Goal: Task Accomplishment & Management: Use online tool/utility

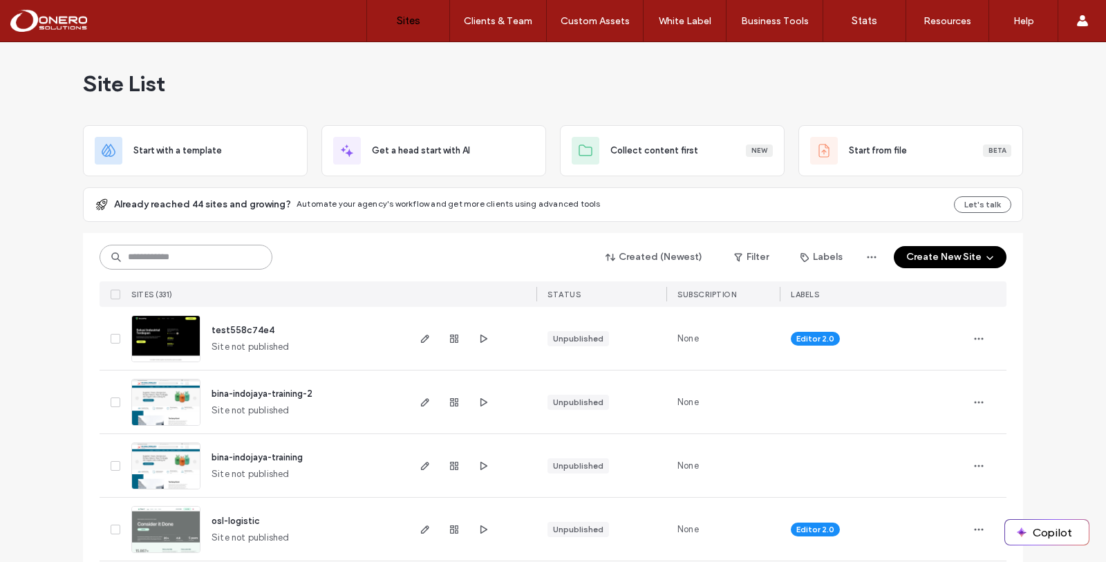
click at [150, 263] on input at bounding box center [186, 257] width 173 height 25
type input "******"
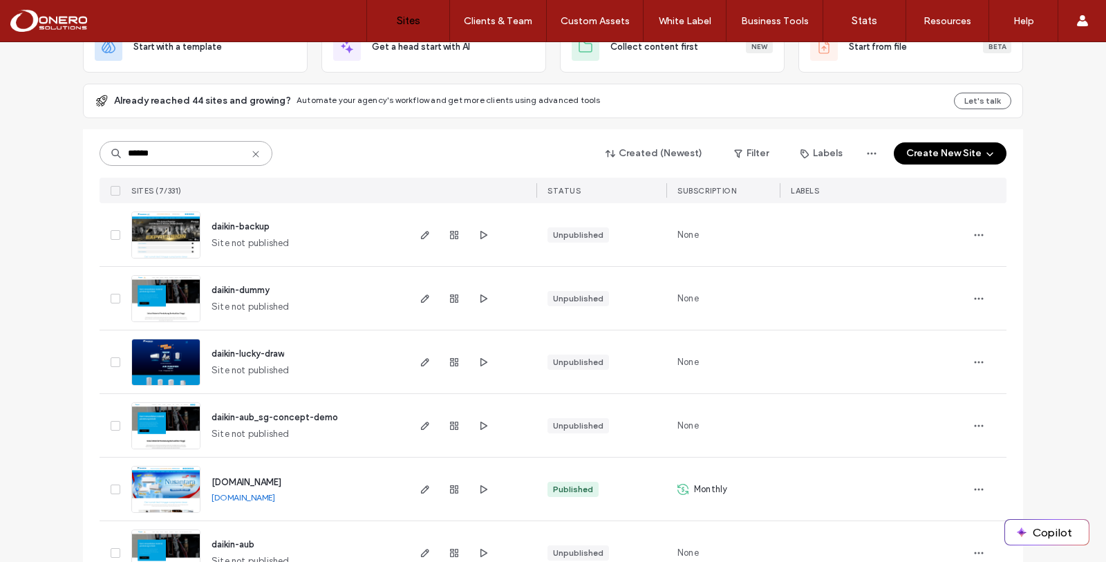
scroll to position [205, 0]
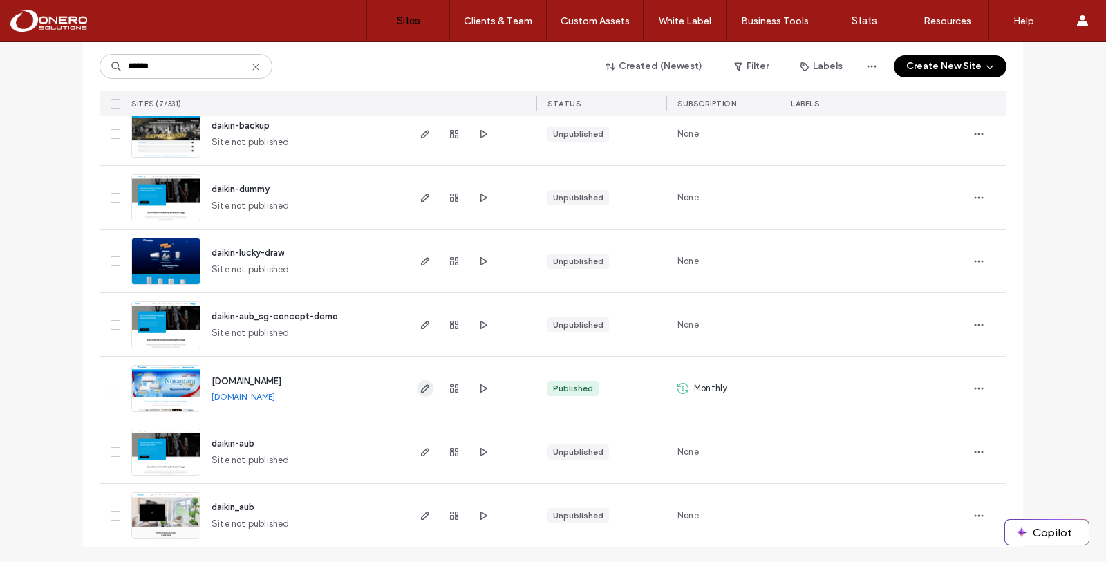
click at [421, 387] on use "button" at bounding box center [425, 388] width 8 height 8
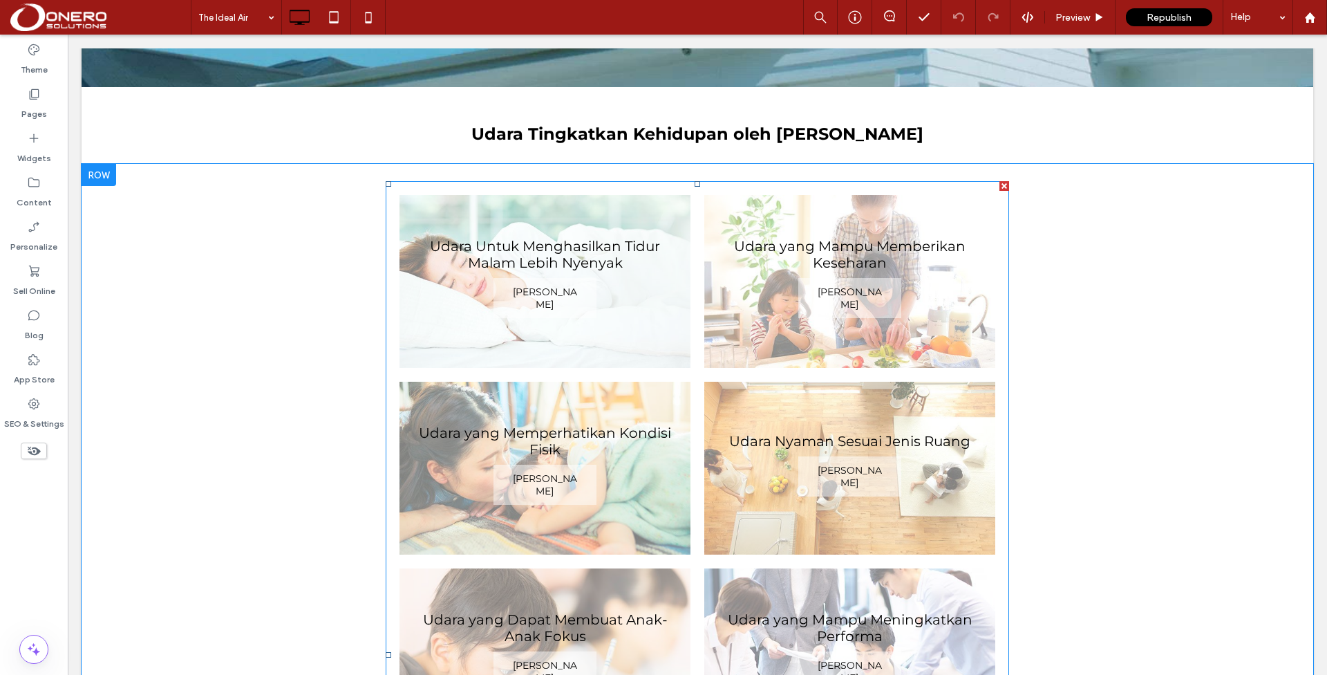
scroll to position [1466, 0]
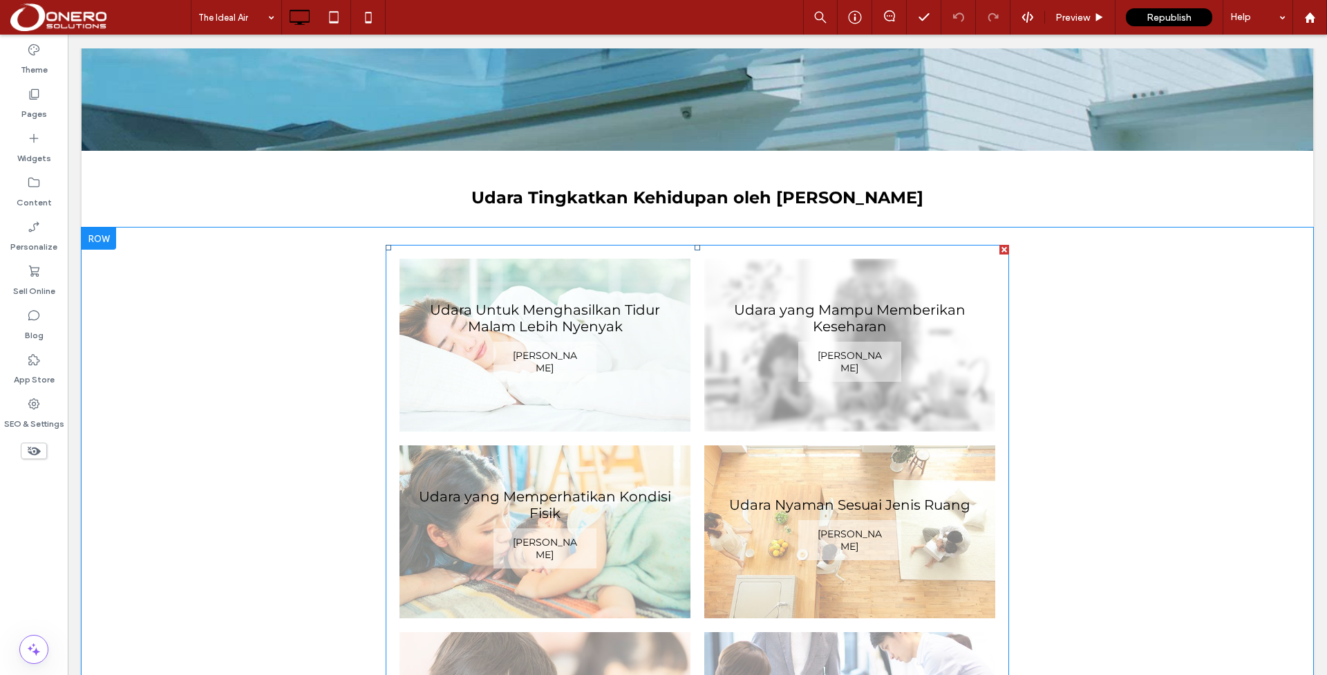
click at [979, 259] on link at bounding box center [849, 345] width 291 height 173
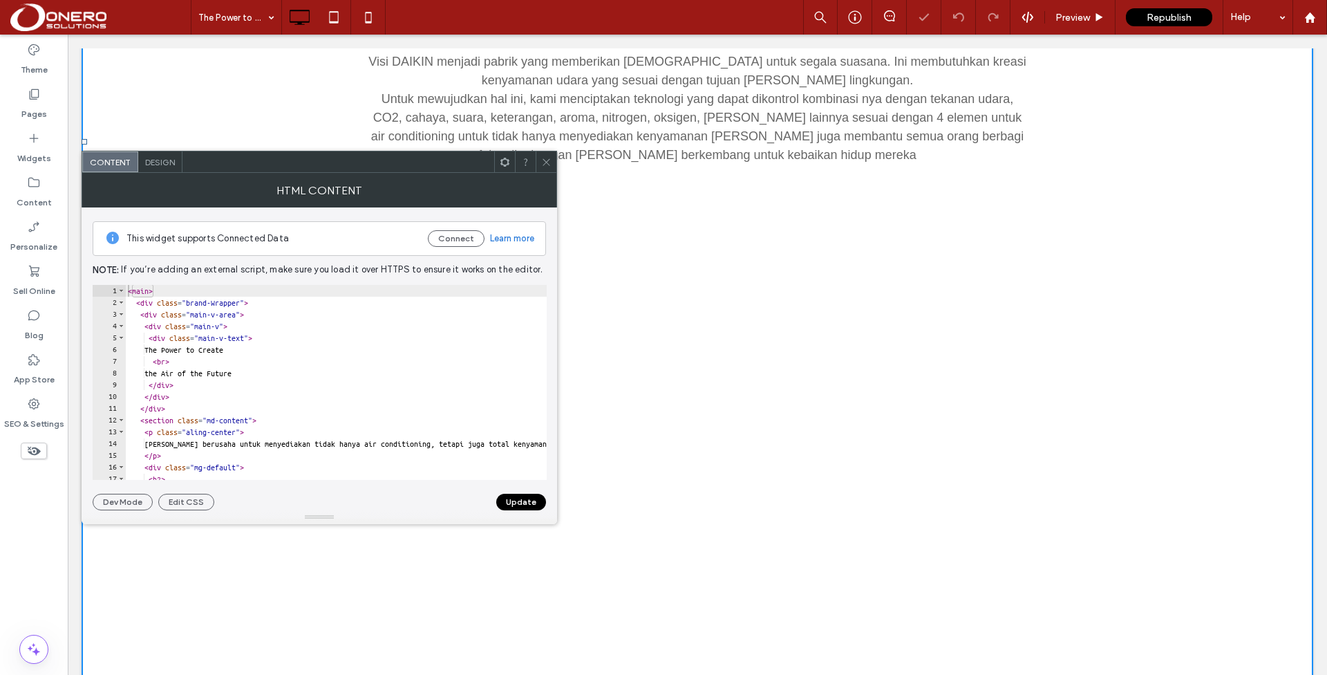
click at [370, 345] on div "< main > < div class = "brand-Wrapper" > < div class = "main-v-area" > < div cl…" at bounding box center [1183, 394] width 2116 height 219
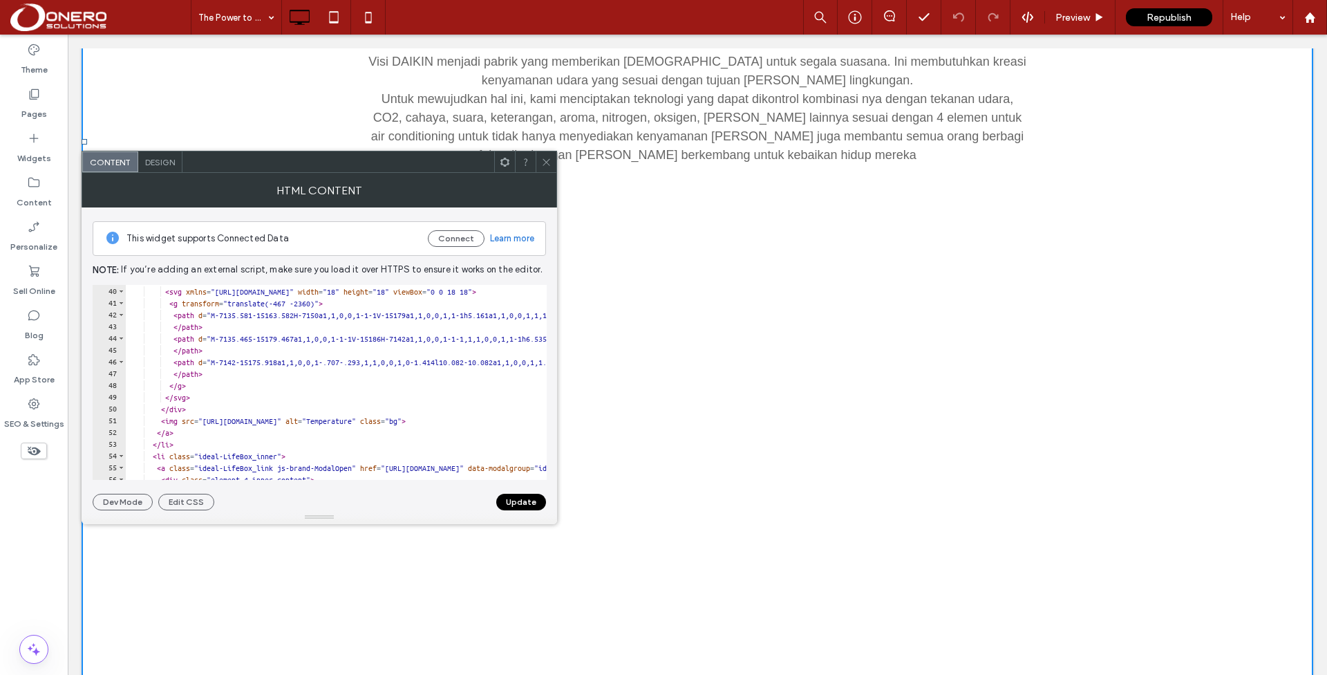
type textarea "**********"
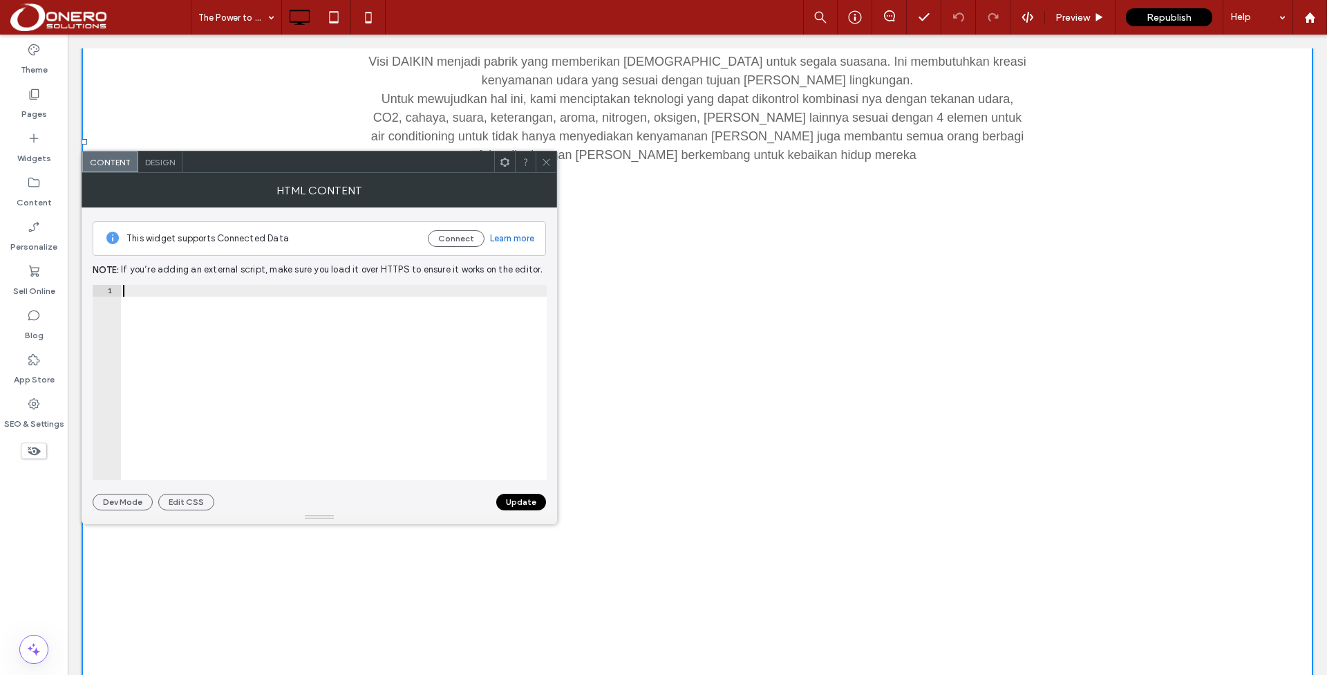
paste textarea "*******"
type textarea "*******"
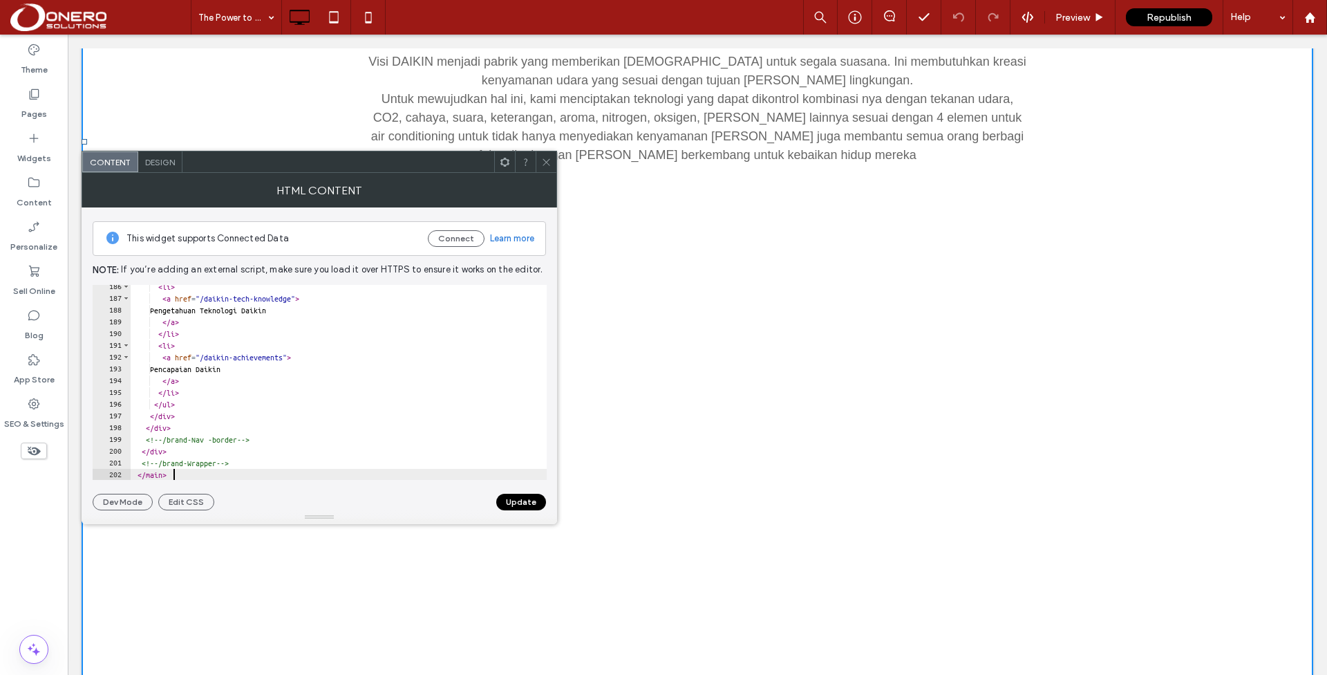
click at [511, 498] on button "Update" at bounding box center [521, 502] width 50 height 17
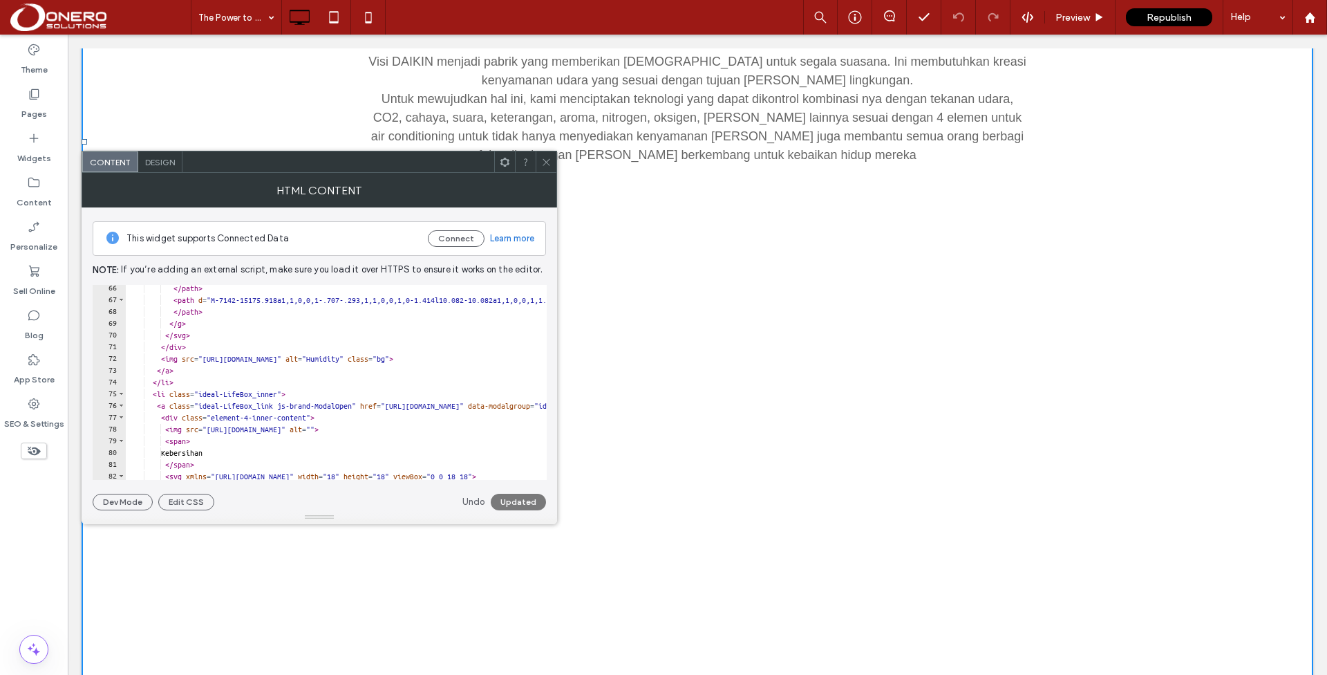
click at [550, 168] on span at bounding box center [546, 161] width 10 height 21
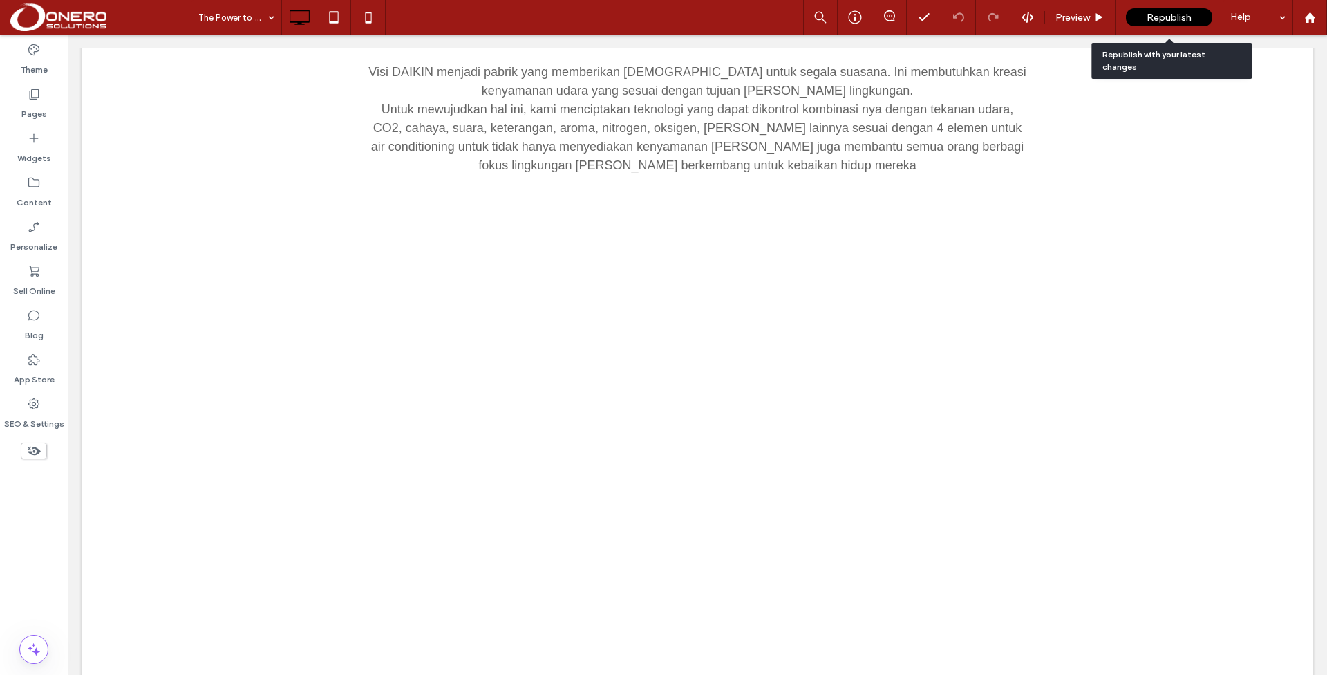
click at [1159, 21] on span "Republish" at bounding box center [1169, 18] width 45 height 12
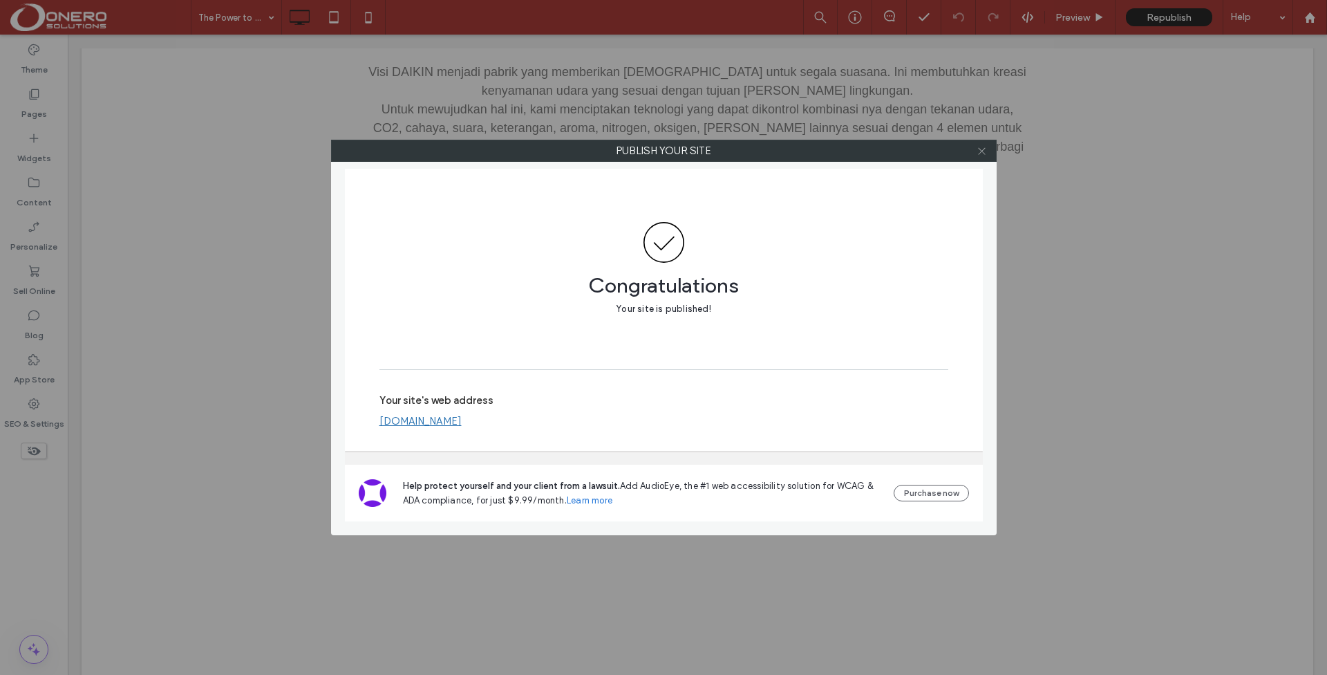
click at [984, 147] on use at bounding box center [981, 150] width 7 height 7
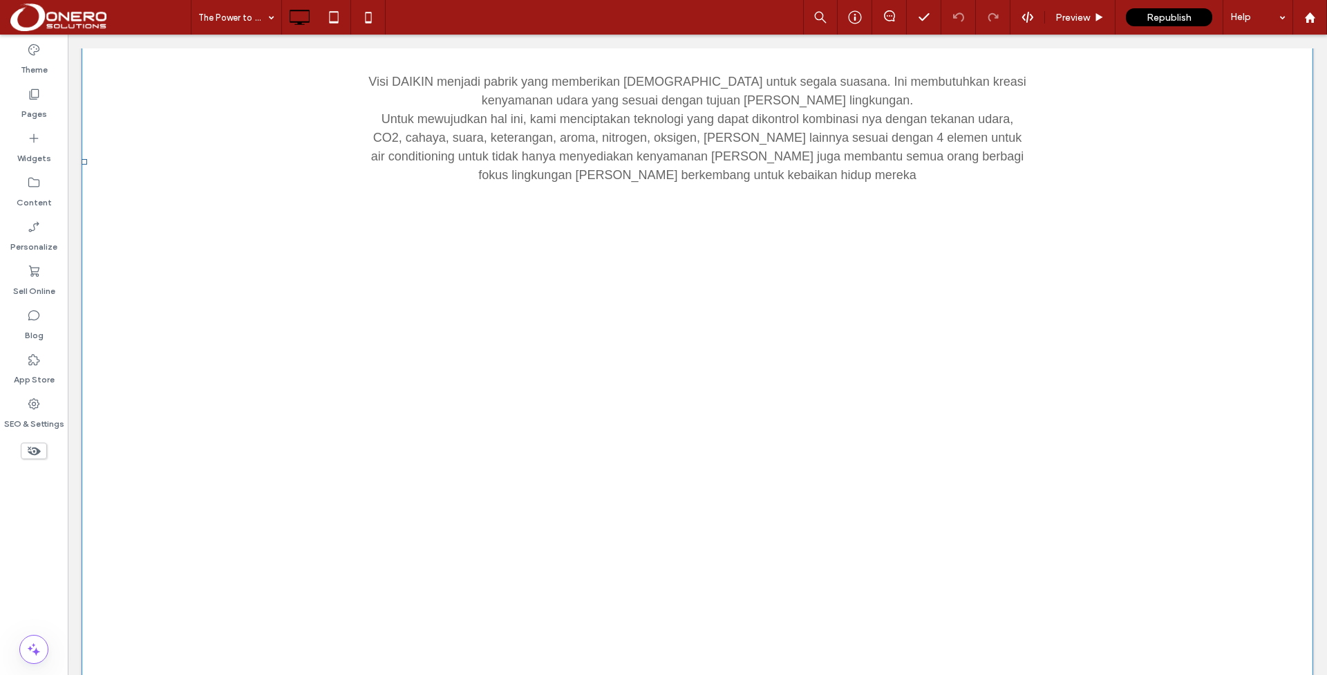
scroll to position [2466, 0]
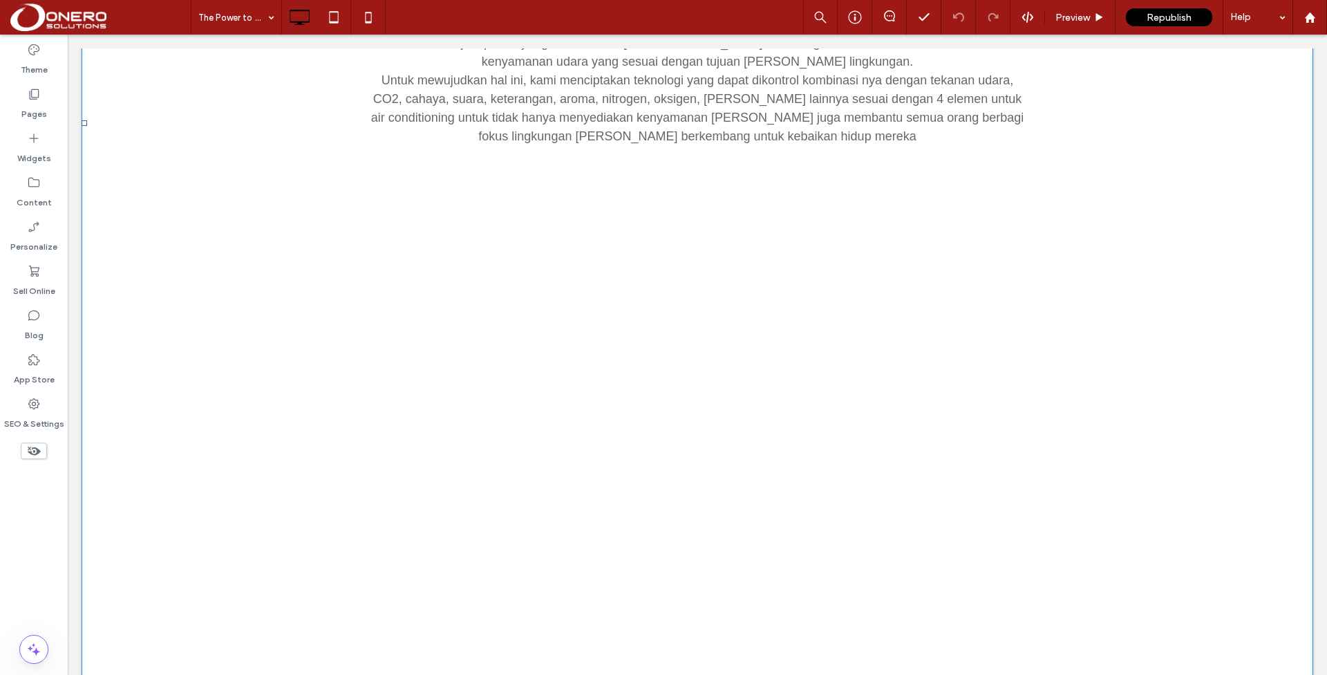
click at [607, 282] on span at bounding box center [698, 122] width 1232 height 4877
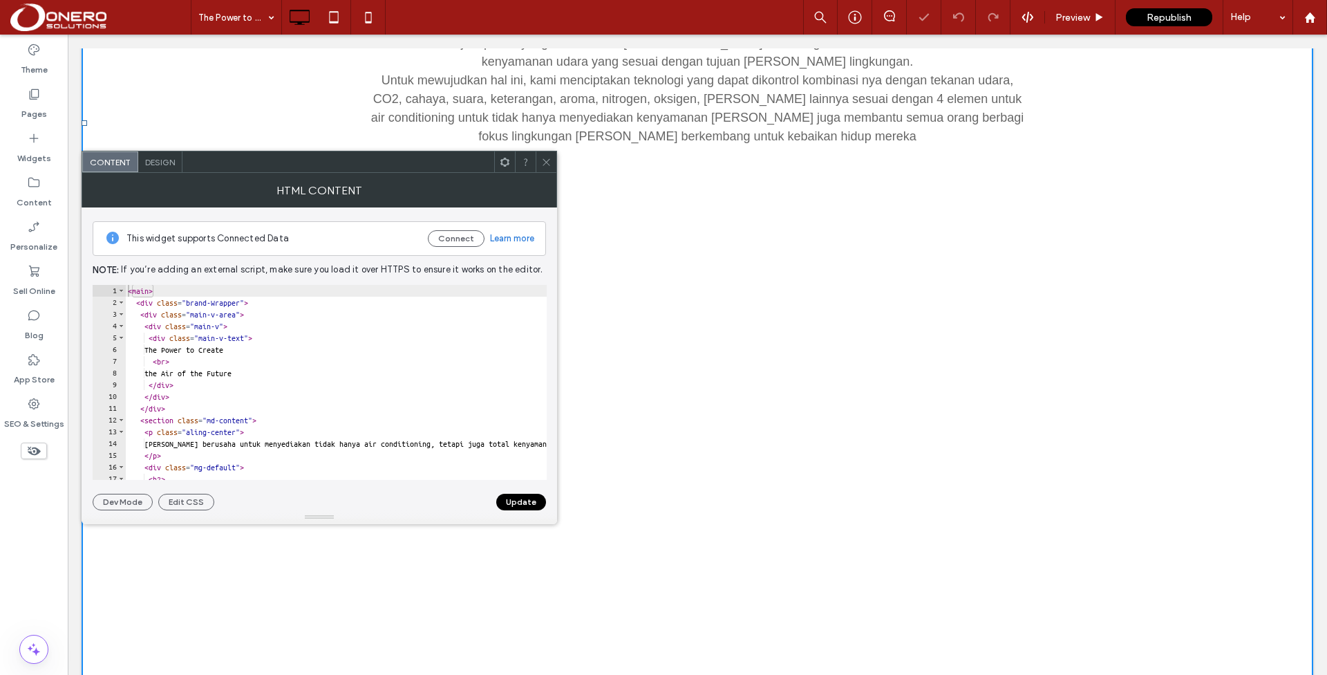
click at [546, 165] on icon at bounding box center [546, 162] width 10 height 10
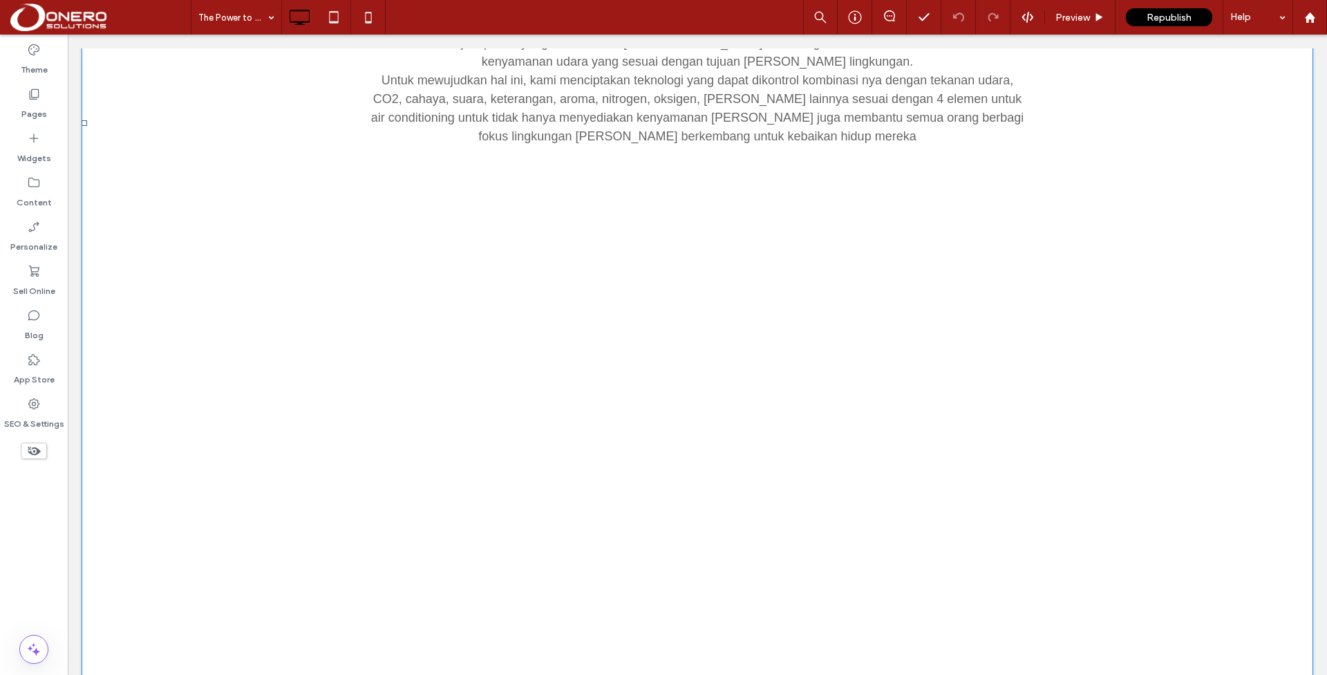
click at [308, 238] on span at bounding box center [698, 122] width 1232 height 4877
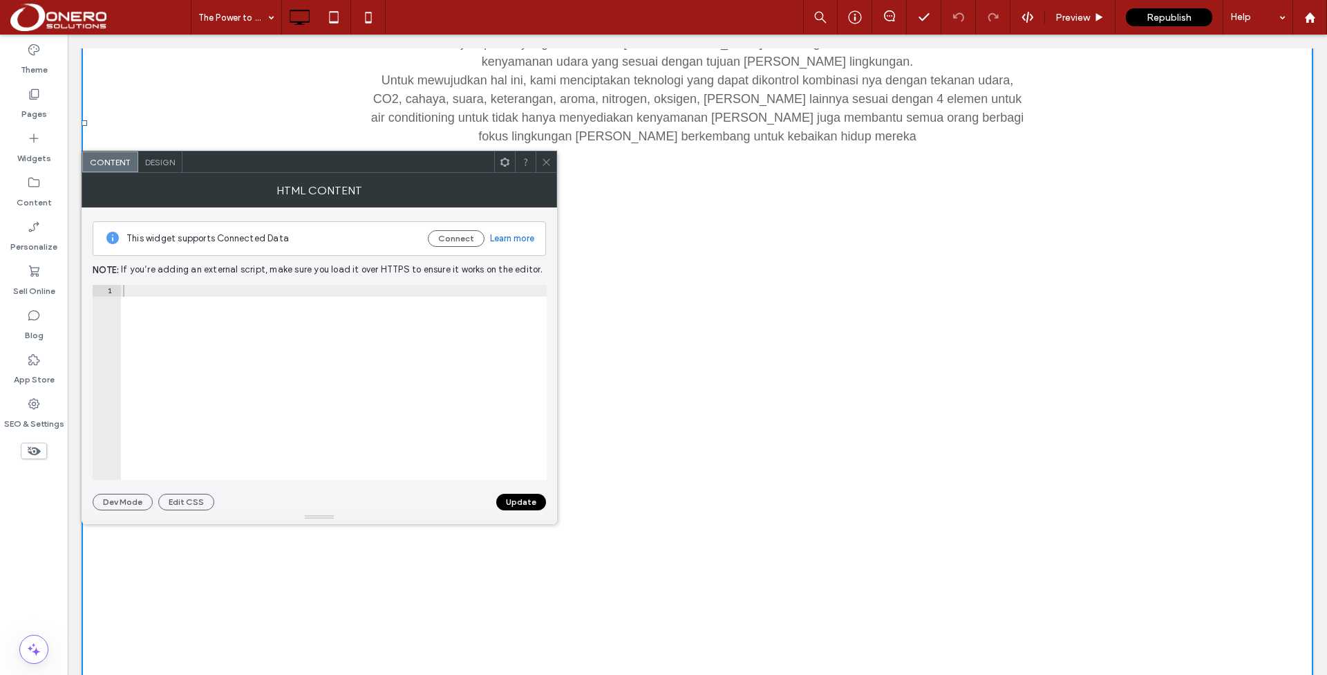
click at [320, 324] on div at bounding box center [333, 394] width 426 height 219
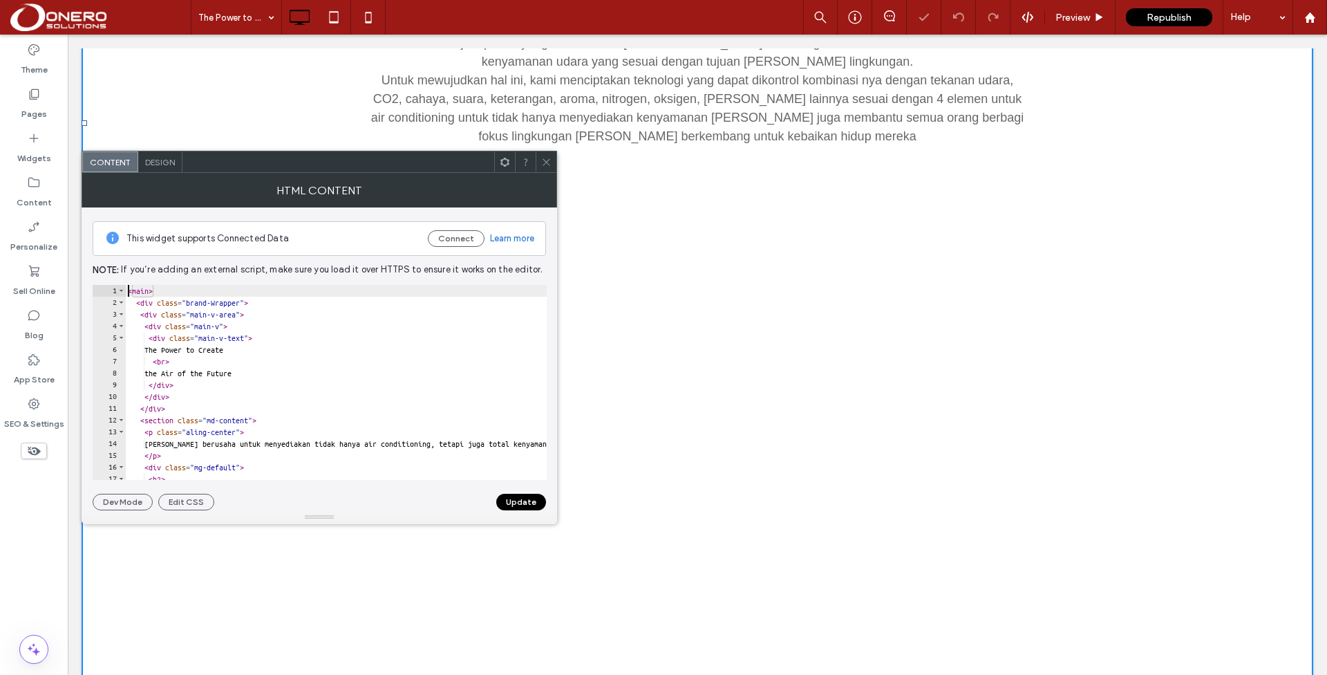
click at [462, 263] on span "If you’re adding an external script, make sure you load it over HTTPS to ensure…" at bounding box center [332, 270] width 422 height 15
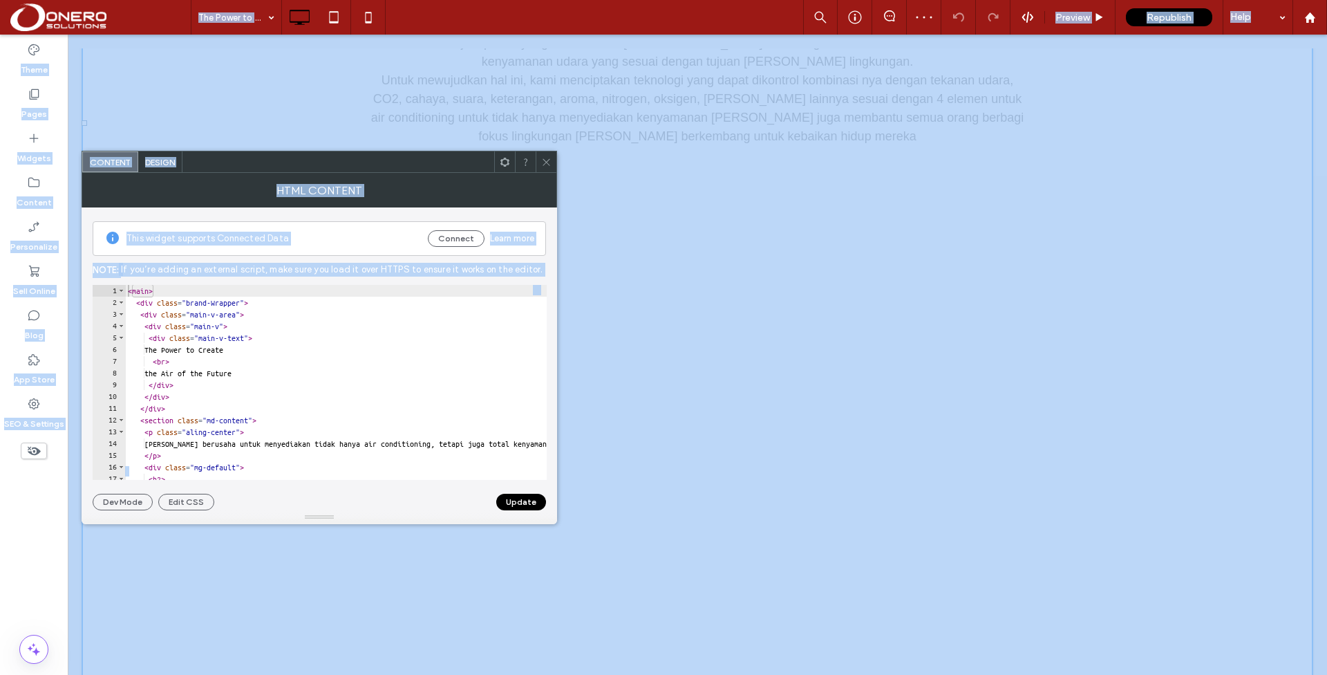
click at [407, 336] on div "< main > < div class = "brand-Wrapper" > < div class = "main-v-area" > < div cl…" at bounding box center [1183, 394] width 2116 height 219
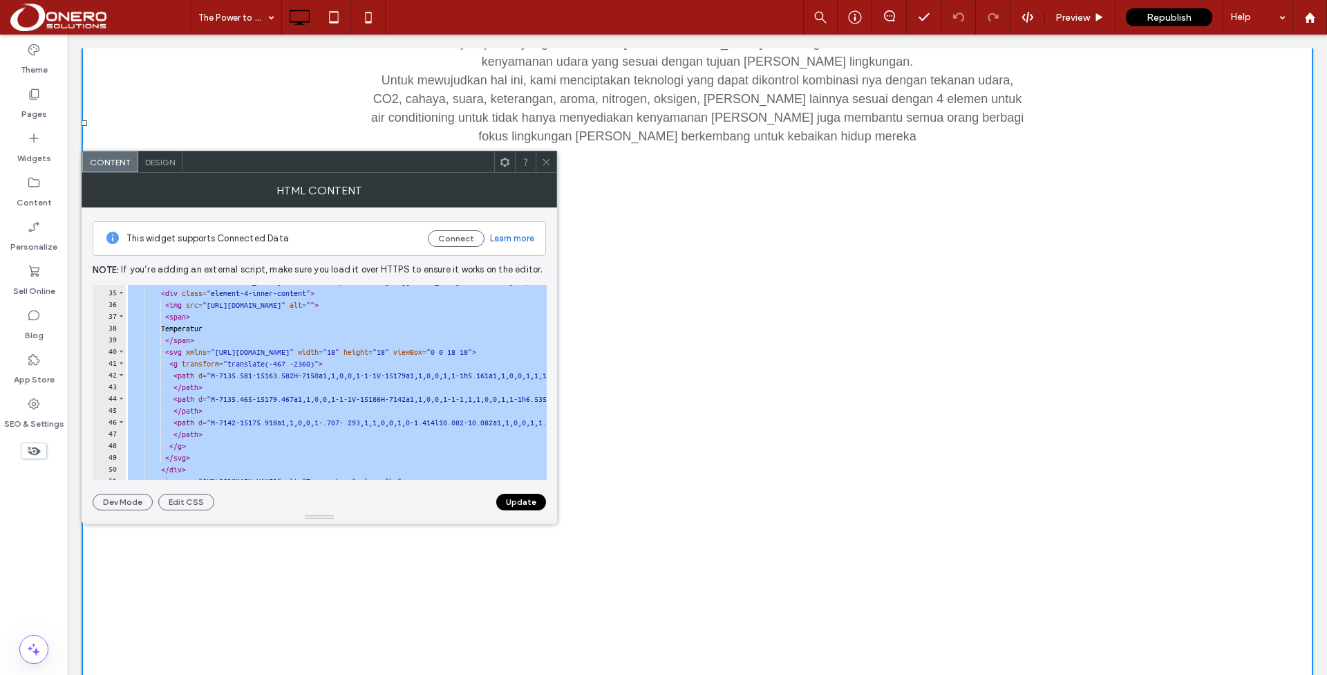
scroll to position [418, 0]
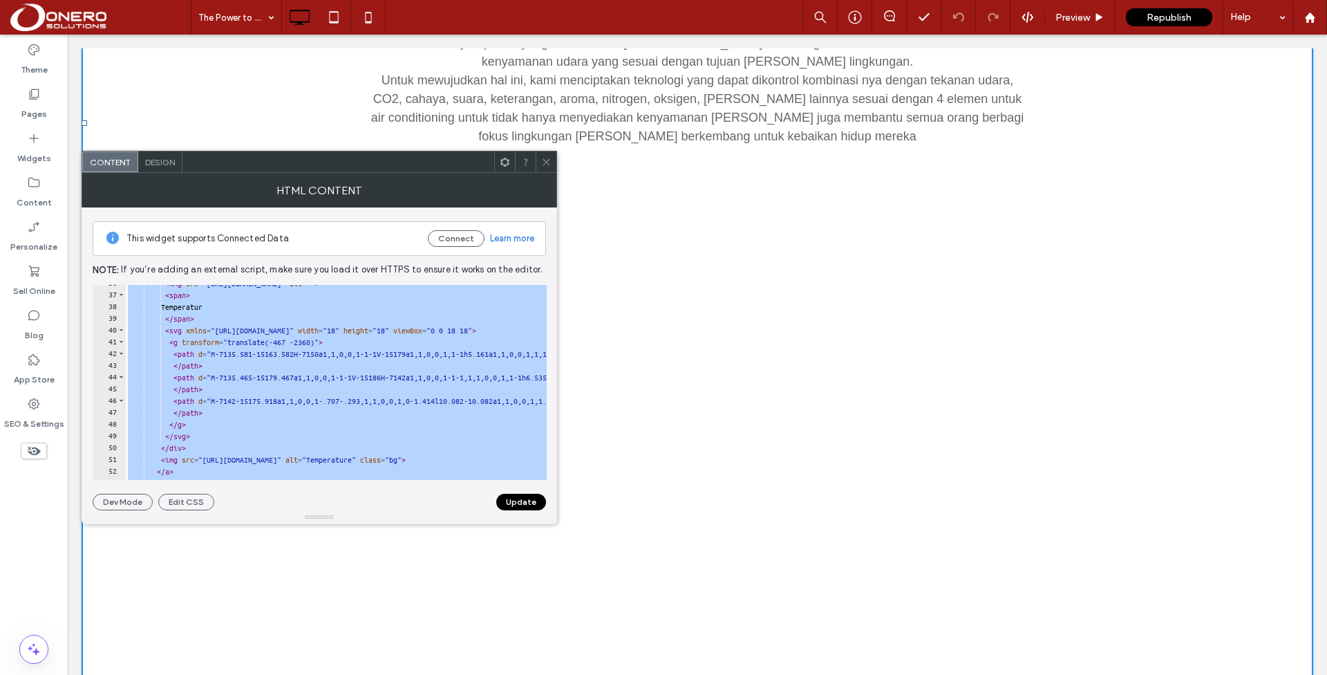
click at [379, 353] on div "< img src = "https://daikin-microsite.com/air/elements/images/4_elements_icon_0…" at bounding box center [1183, 386] width 2116 height 219
type textarea "**********"
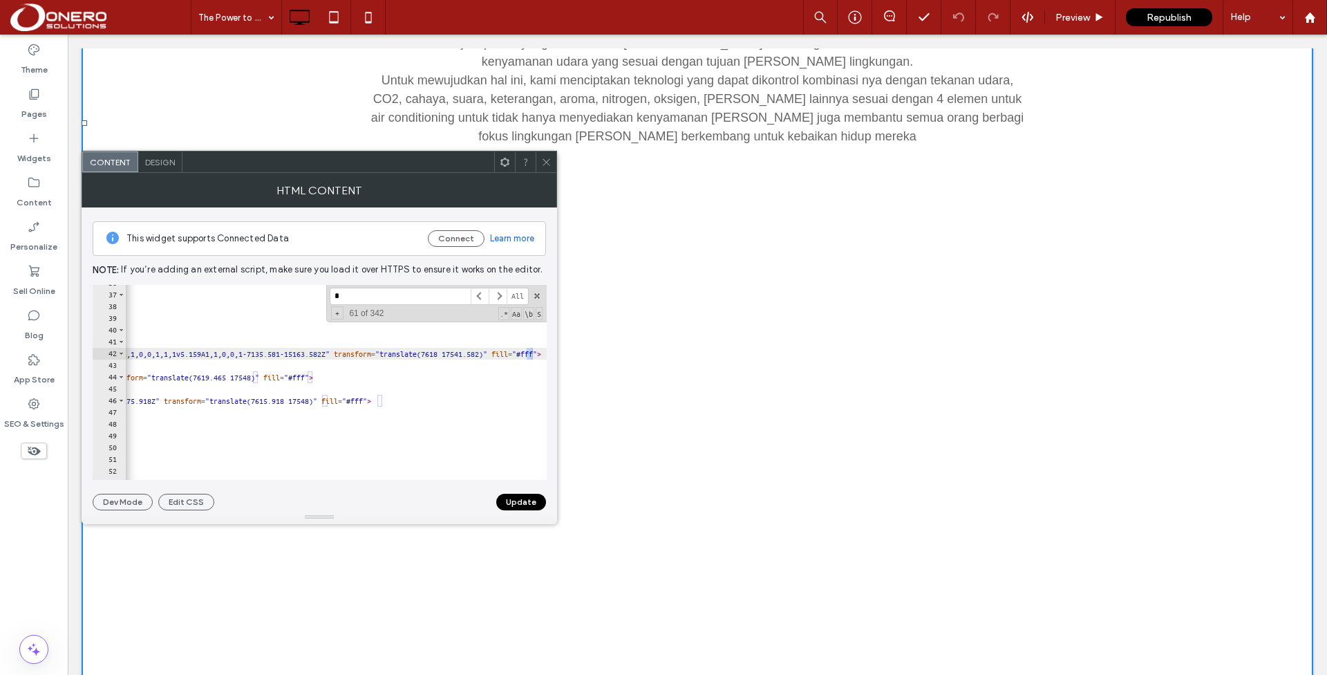
scroll to position [0, 657]
type input "******"
click at [539, 294] on span at bounding box center [537, 296] width 10 height 10
click at [136, 502] on button "Dev Mode" at bounding box center [123, 502] width 60 height 17
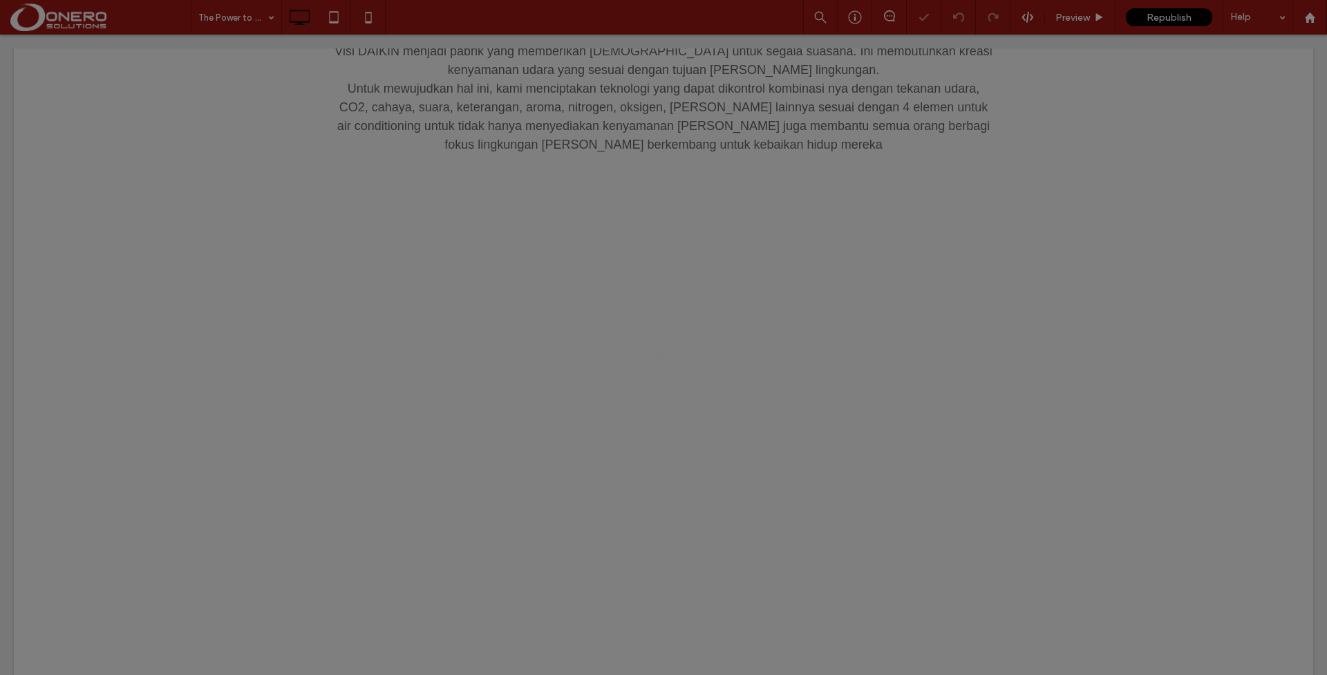
scroll to position [0, 0]
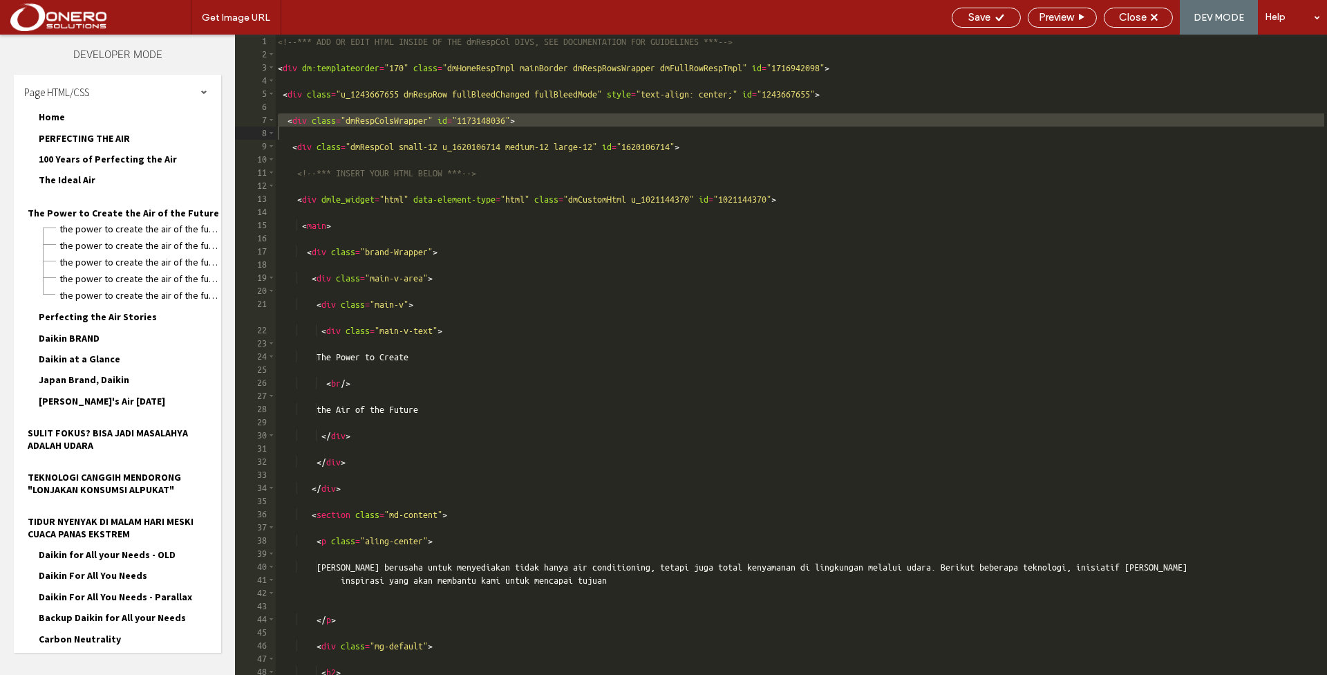
click at [591, 266] on div "<!-- *** ADD OR EDIT HTML INSIDE OF THE dmRespCol DIVS, SEE DOCUMENTATION FOR G…" at bounding box center [801, 374] width 1052 height 679
type textarea "******"
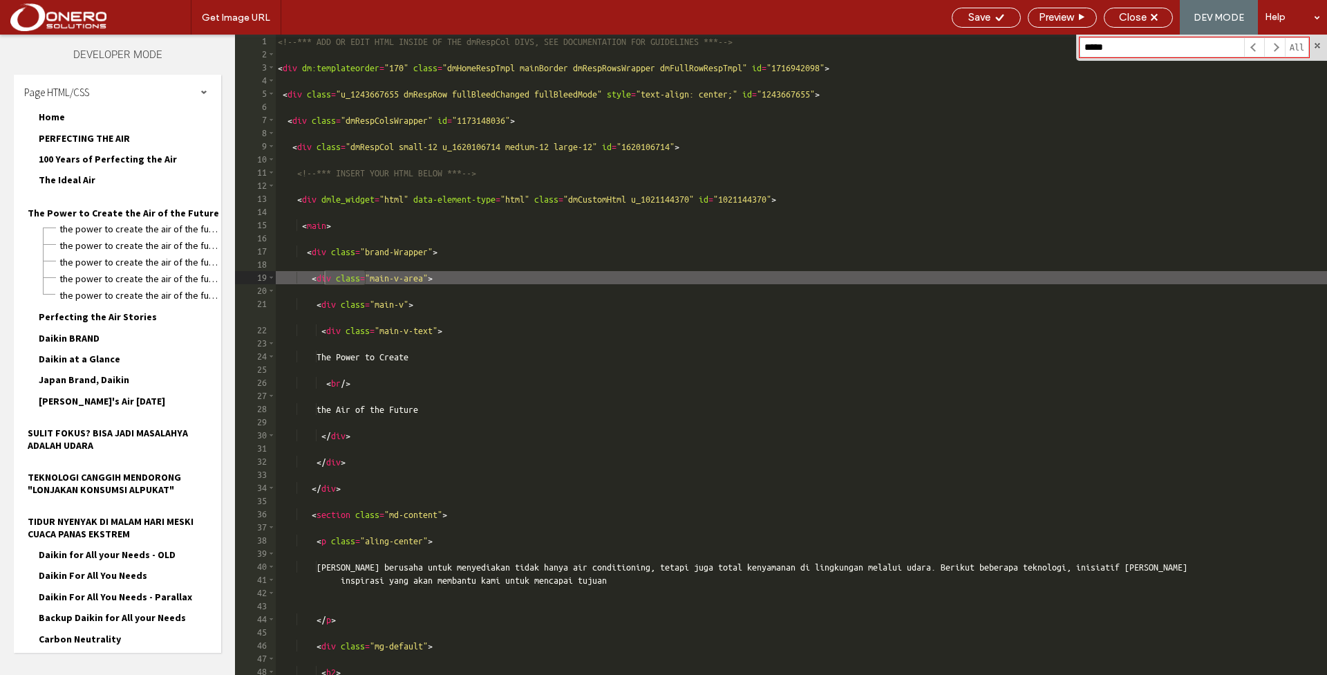
type input "******"
click at [1322, 47] on span at bounding box center [1318, 46] width 10 height 10
type textarea "**********"
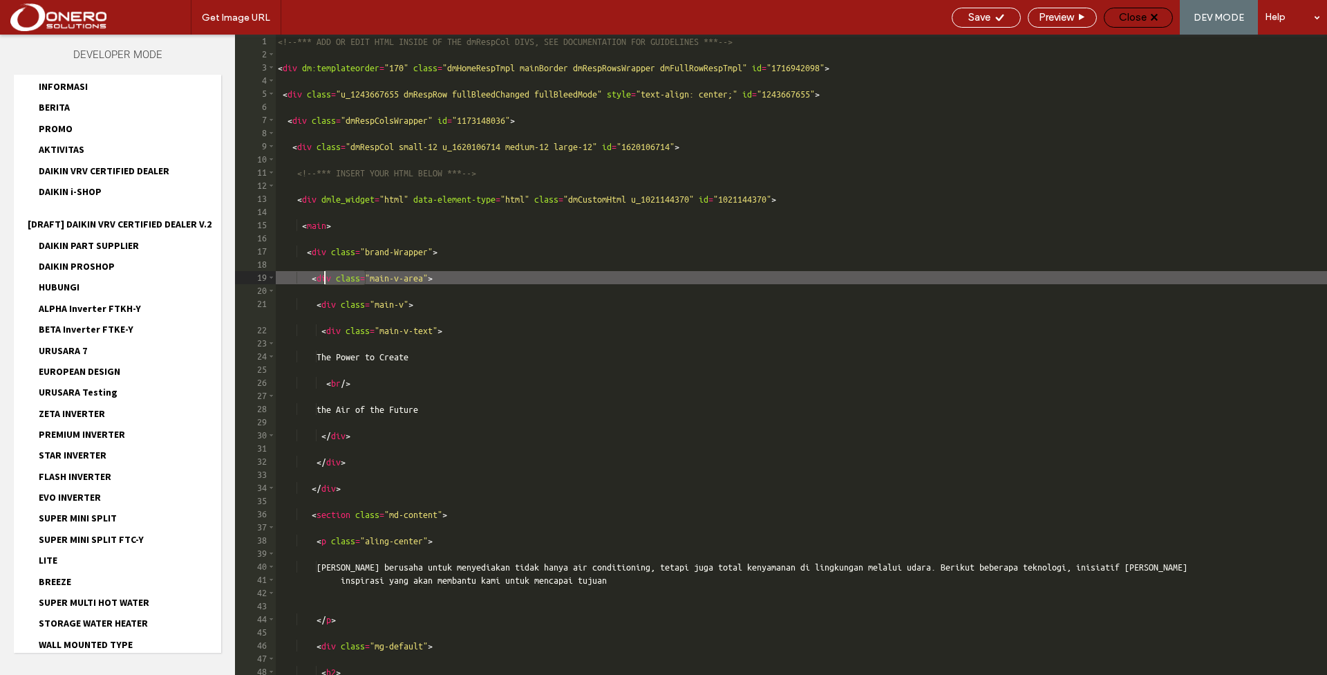
click at [1129, 27] on div "Close" at bounding box center [1138, 18] width 69 height 20
click at [1135, 19] on span "Close" at bounding box center [1133, 17] width 28 height 12
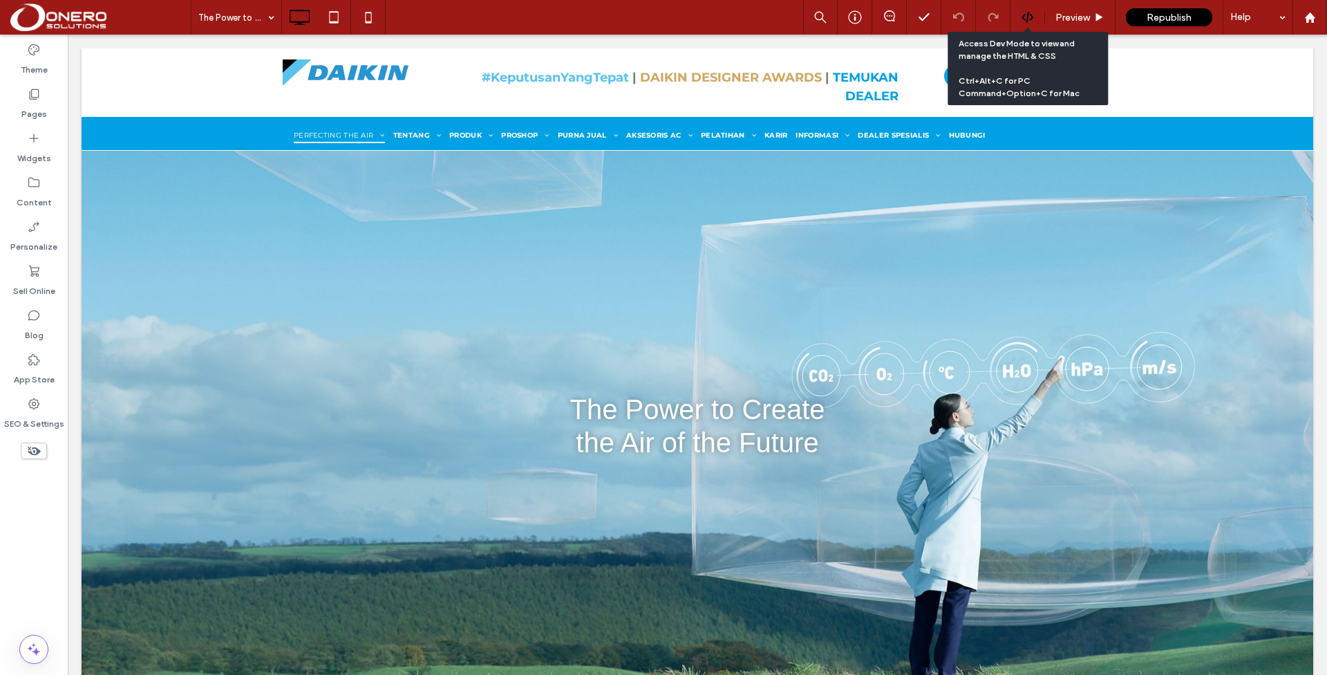
click at [1024, 15] on icon at bounding box center [1028, 17] width 12 height 12
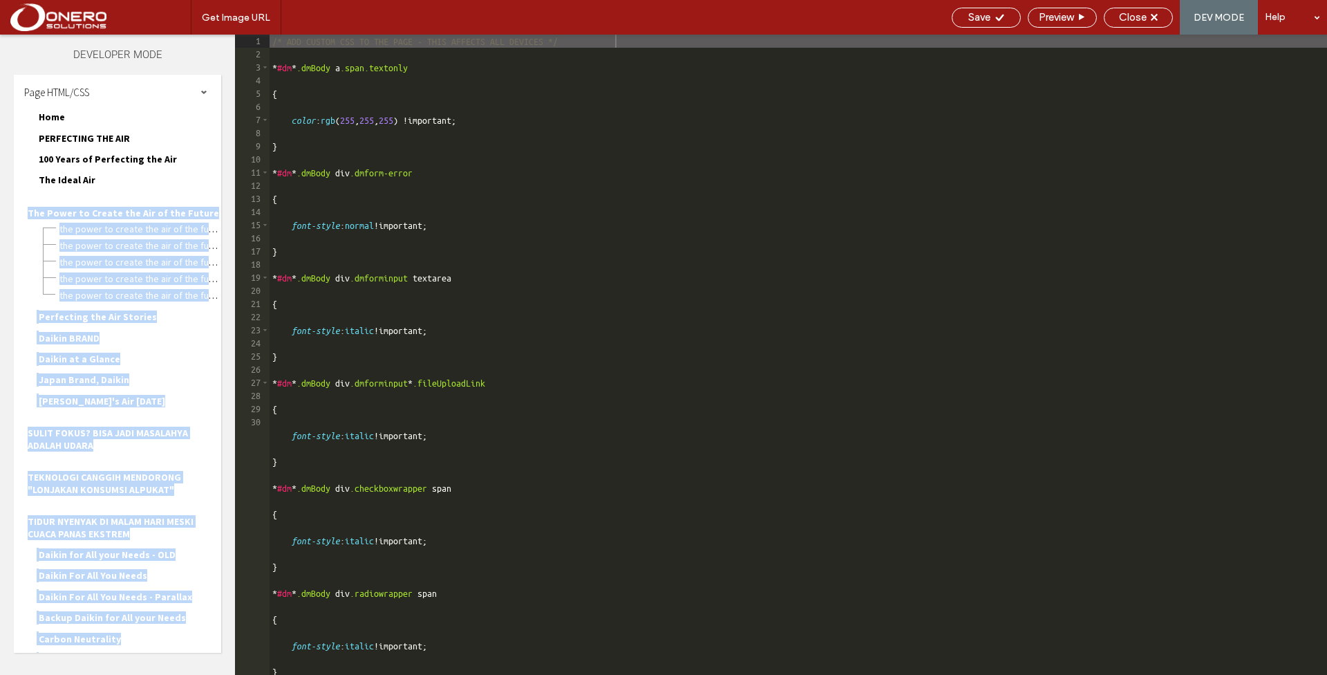
click at [236, 189] on div "Theme Pages Widgets Content Personalize Sell Online Blog App Store SEO & Settin…" at bounding box center [663, 355] width 1327 height 640
click at [162, 207] on span "The Power to Create the Air of the Future" at bounding box center [123, 213] width 191 height 12
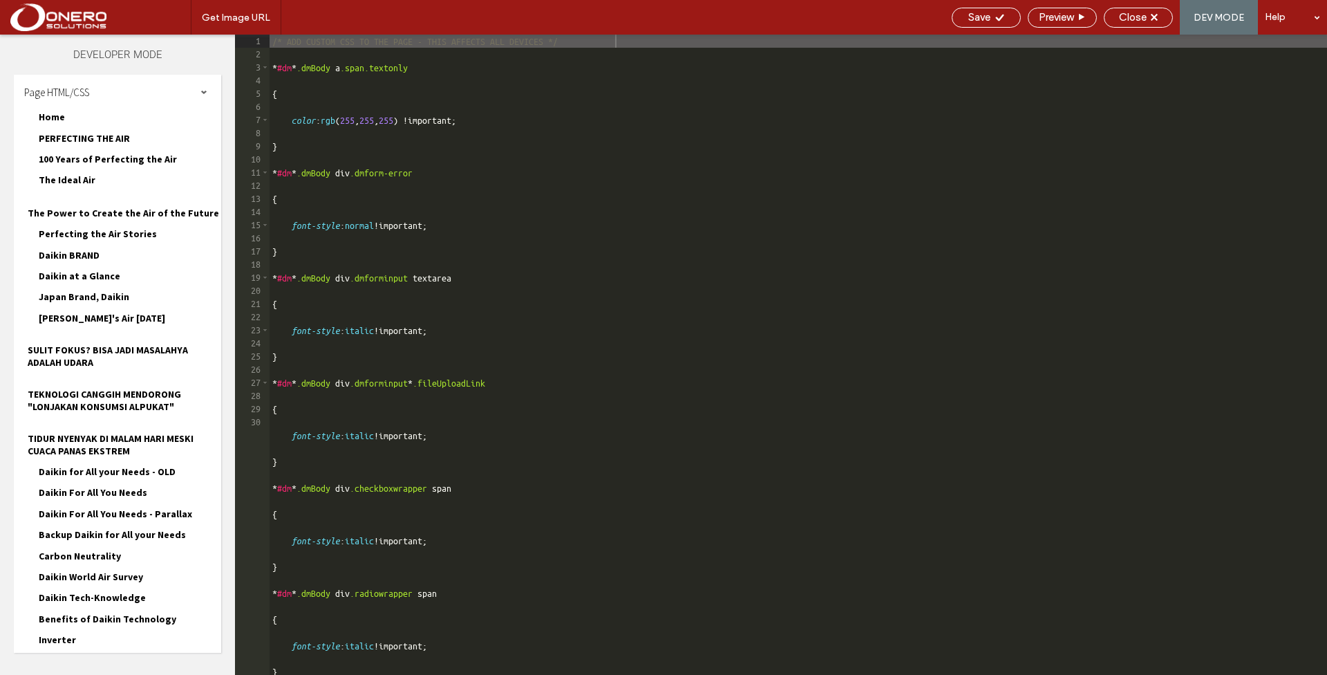
click at [124, 207] on span "The Power to Create the Air of the Future" at bounding box center [123, 213] width 191 height 12
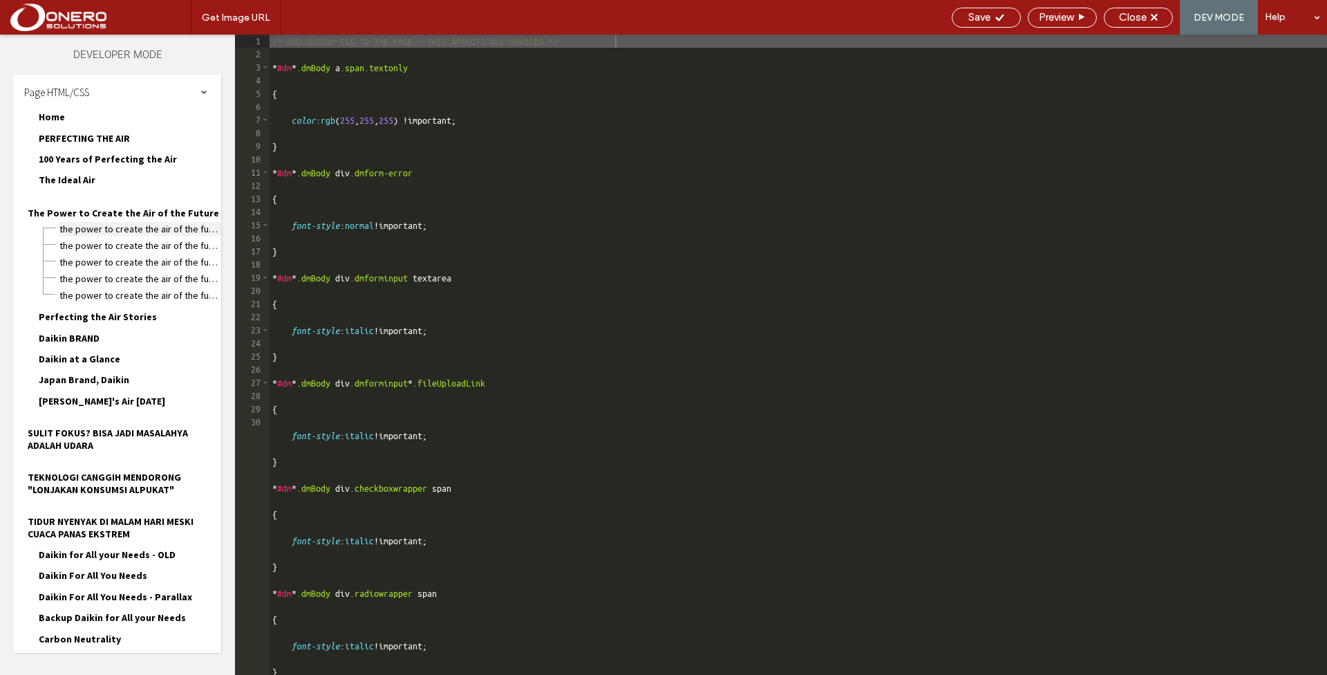
click at [118, 222] on span "The Power to Create the Air of the Future.html" at bounding box center [140, 229] width 162 height 14
type textarea "**********"
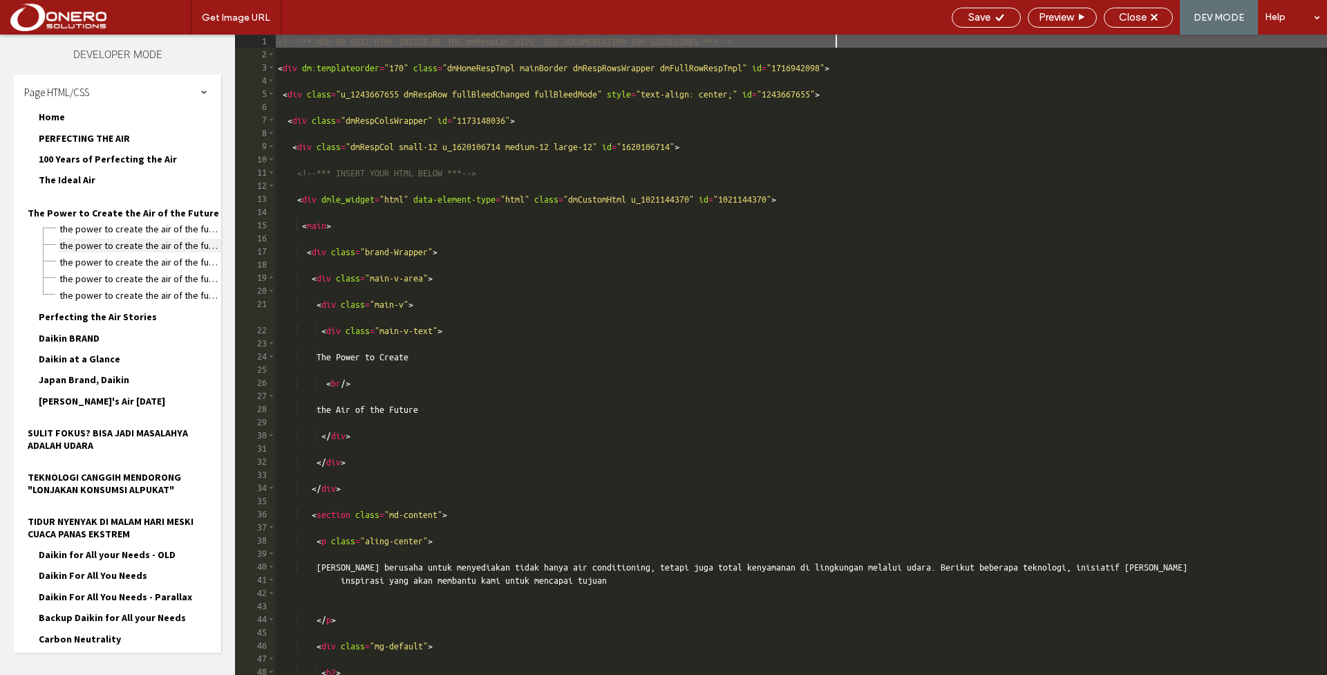
click at [117, 238] on span "The Power to Create the Air of the Future-head-section.html" at bounding box center [140, 245] width 162 height 14
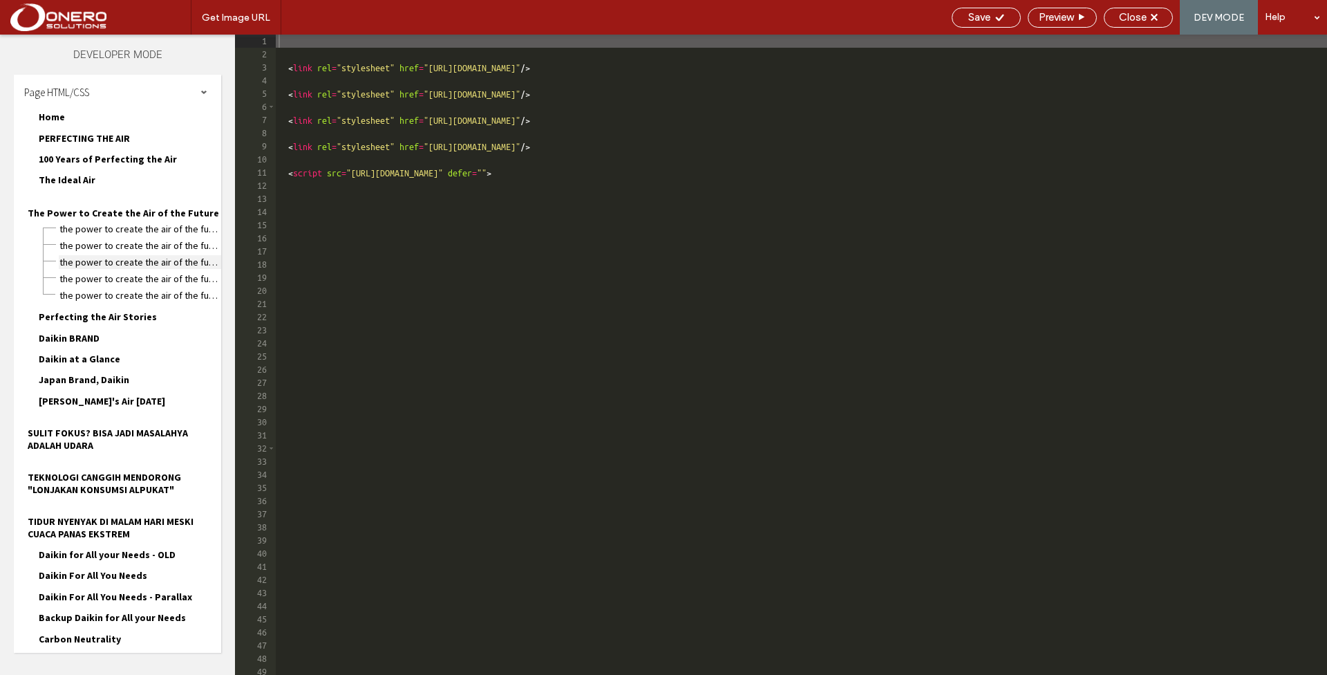
click at [112, 255] on span "The Power to Create the Air of the Future.css" at bounding box center [140, 262] width 162 height 14
type textarea "**********"
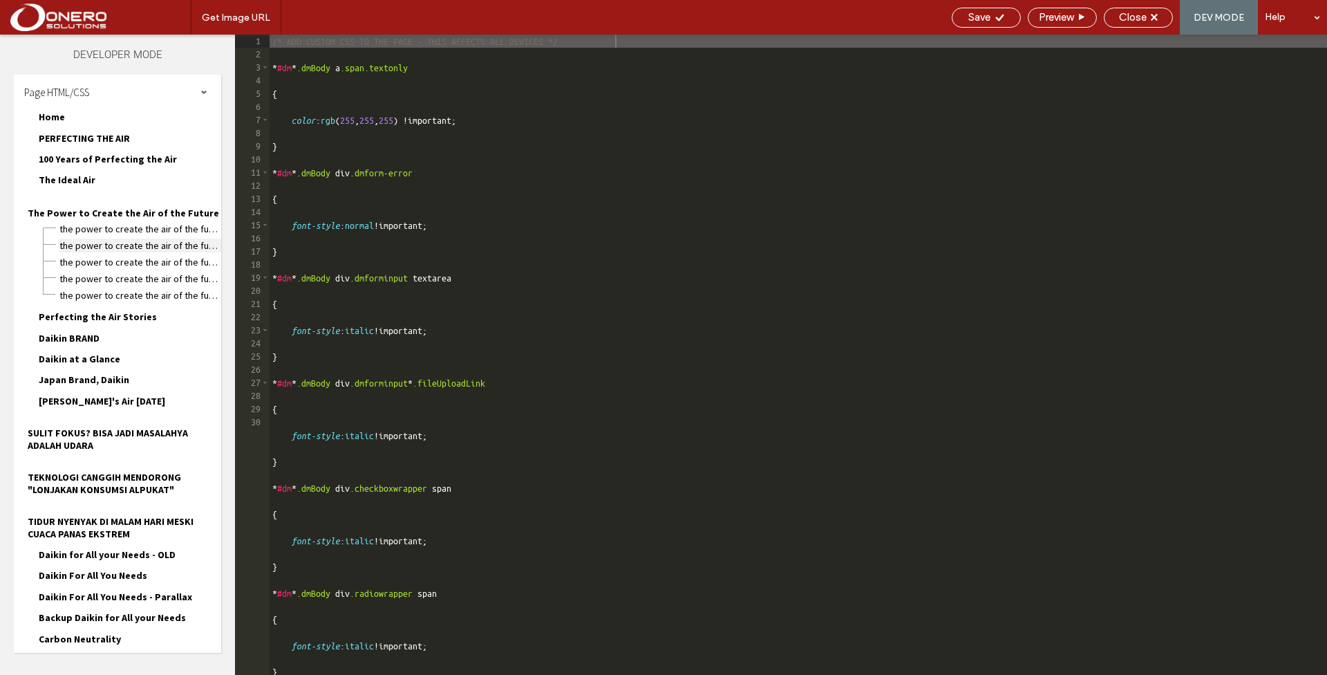
click at [109, 238] on span "The Power to Create the Air of the Future-head-section.html" at bounding box center [140, 245] width 162 height 14
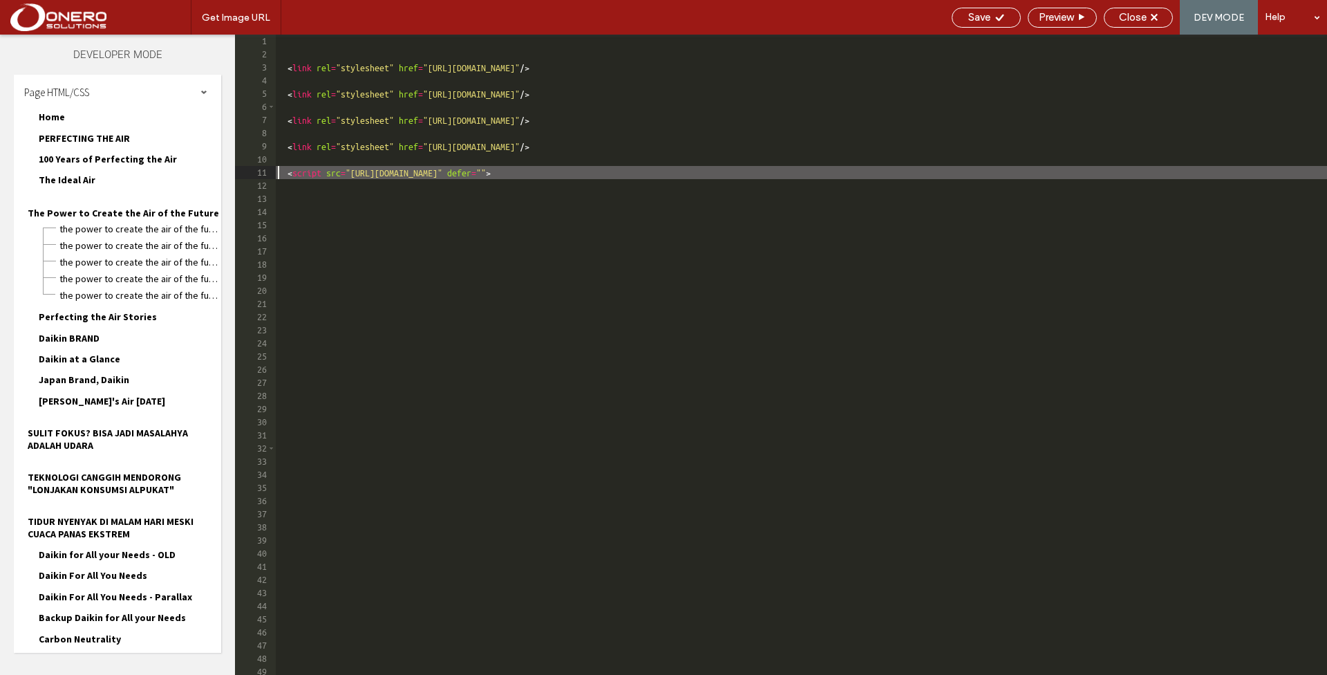
click at [824, 172] on div "< link rel = "stylesheet" href = "[URL][DOMAIN_NAME]" /> < link rel = "styleshe…" at bounding box center [801, 368] width 1052 height 666
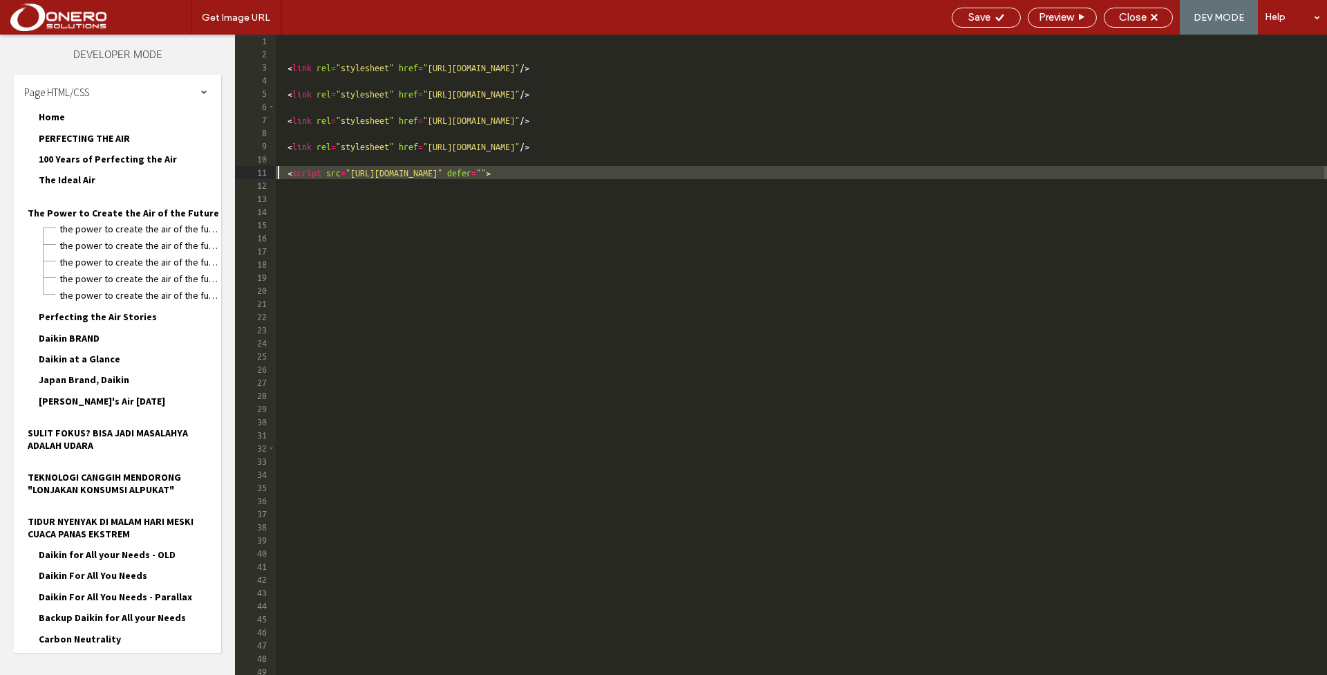
click at [824, 172] on div "< link rel = "stylesheet" href = "[URL][DOMAIN_NAME]" /> < link rel = "styleshe…" at bounding box center [801, 368] width 1052 height 666
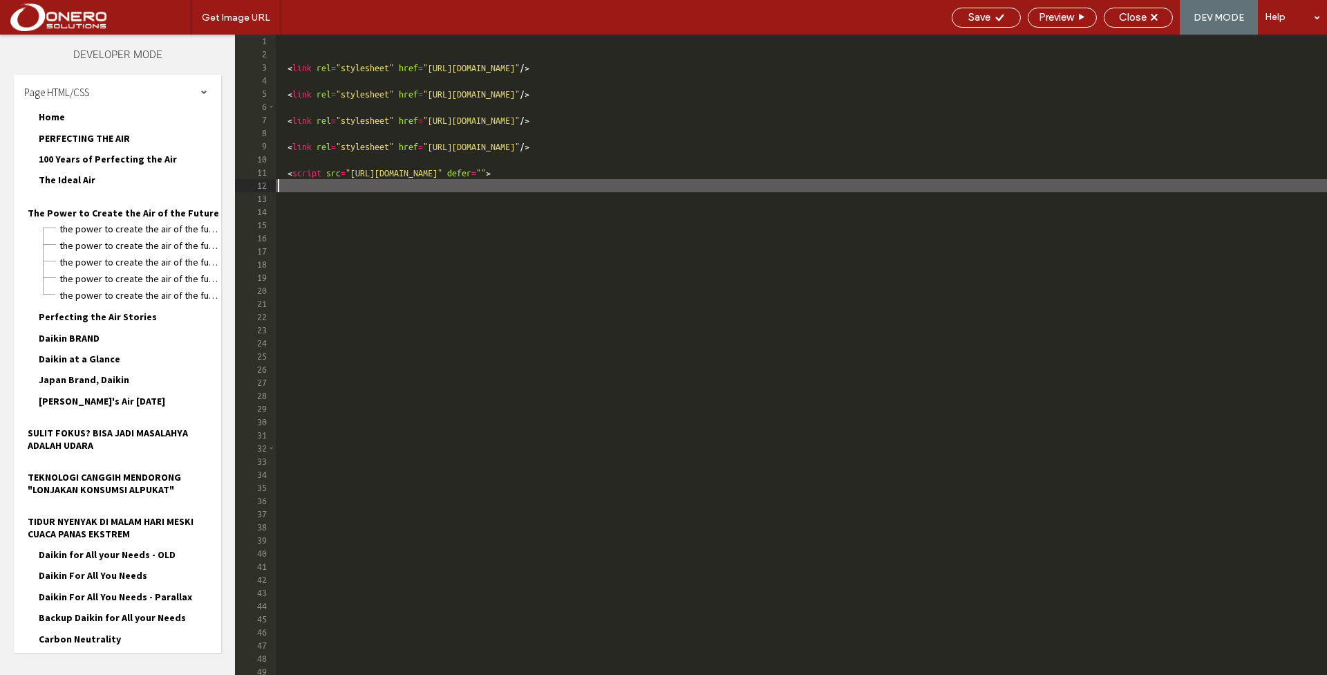
click at [808, 172] on div "< link rel = "stylesheet" href = "[URL][DOMAIN_NAME]" /> < link rel = "styleshe…" at bounding box center [801, 368] width 1052 height 666
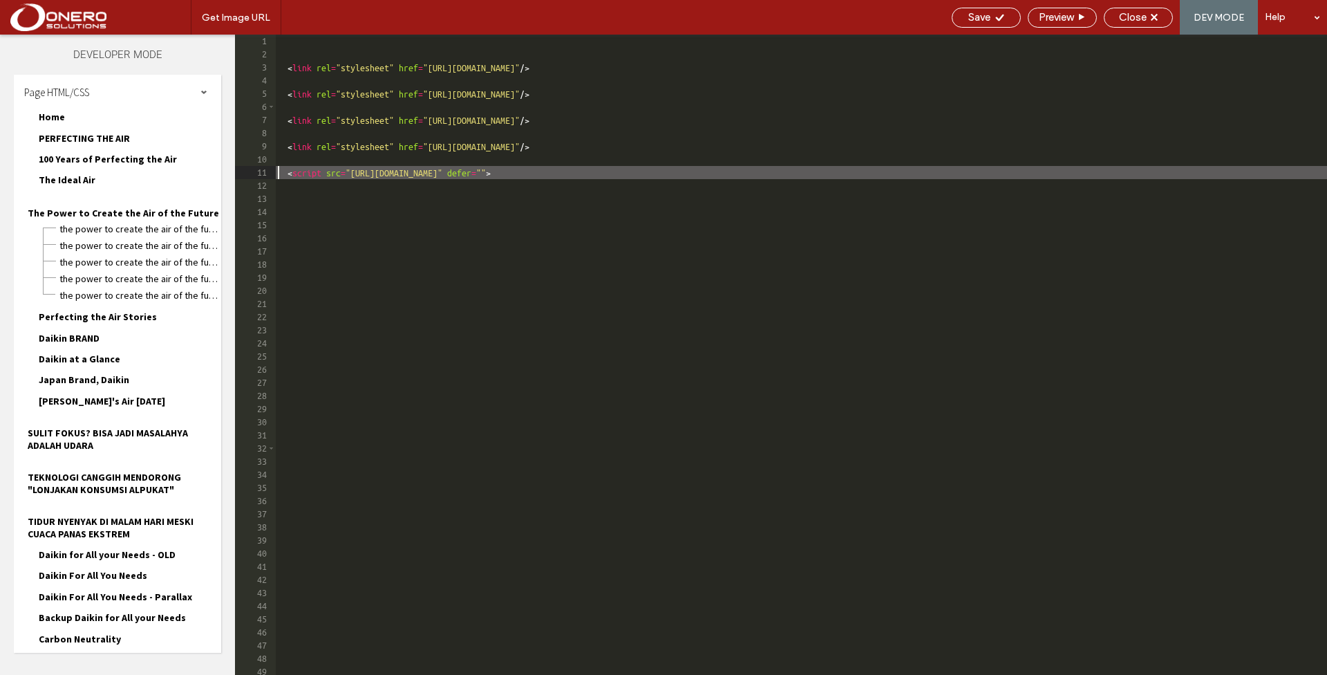
drag, startPoint x: 816, startPoint y: 173, endPoint x: 311, endPoint y: 169, distance: 505.3
click at [317, 169] on div "< link rel = "stylesheet" href = "[URL][DOMAIN_NAME]" /> < link rel = "styleshe…" at bounding box center [801, 368] width 1052 height 666
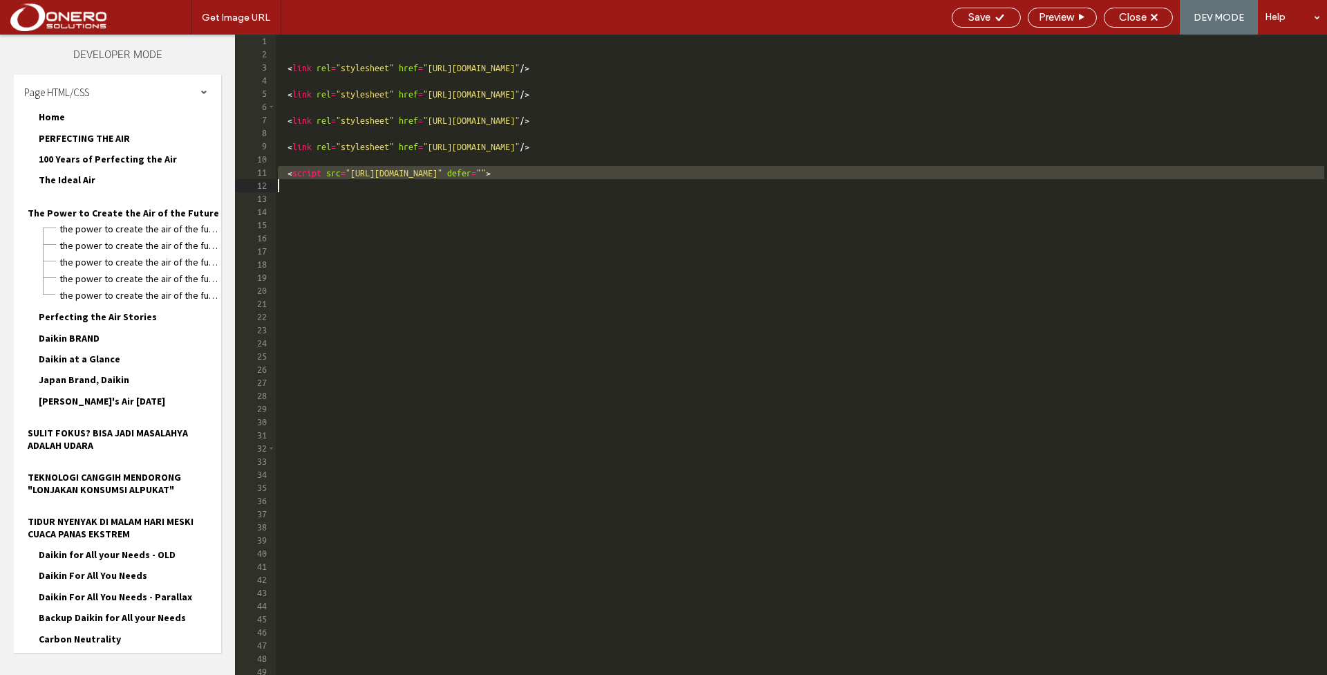
drag, startPoint x: 290, startPoint y: 171, endPoint x: 868, endPoint y: 179, distance: 577.2
click at [868, 179] on div "< link rel = "stylesheet" href = "[URL][DOMAIN_NAME]" /> < link rel = "styleshe…" at bounding box center [801, 368] width 1052 height 666
click at [845, 173] on div "< link rel = "stylesheet" href = "[URL][DOMAIN_NAME]" /> < link rel = "styleshe…" at bounding box center [801, 368] width 1052 height 666
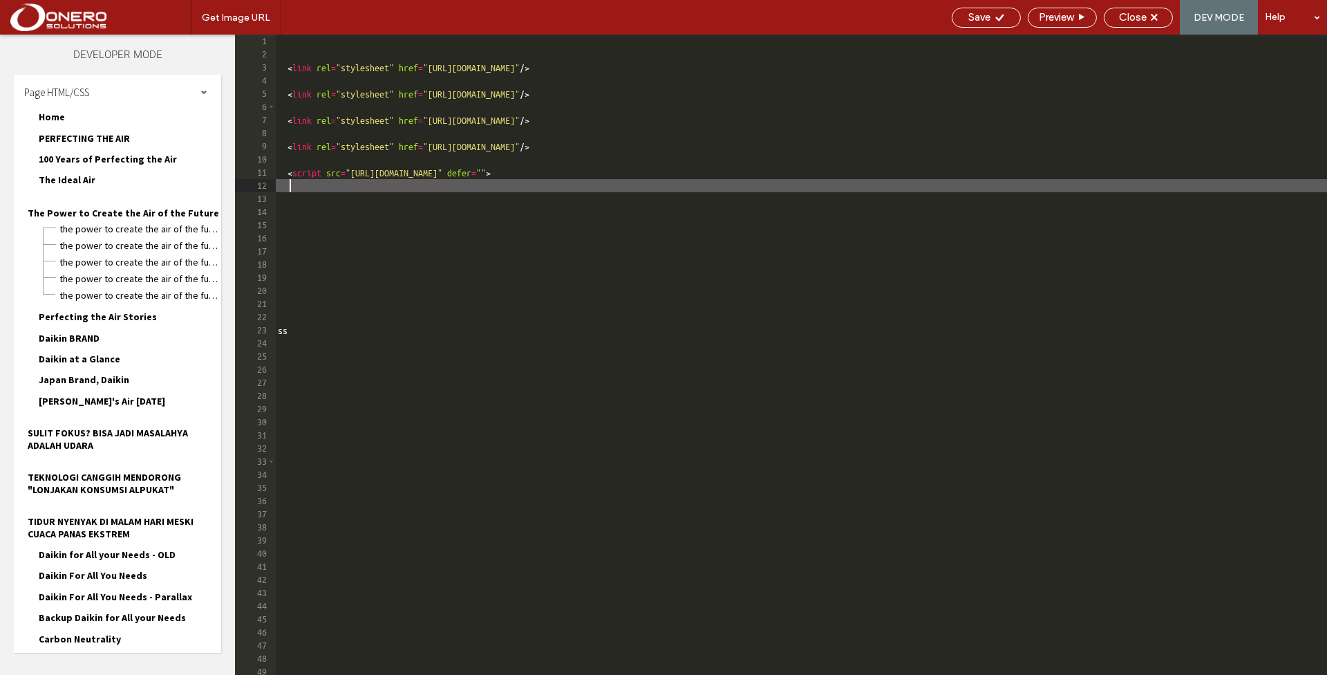
type textarea "*"
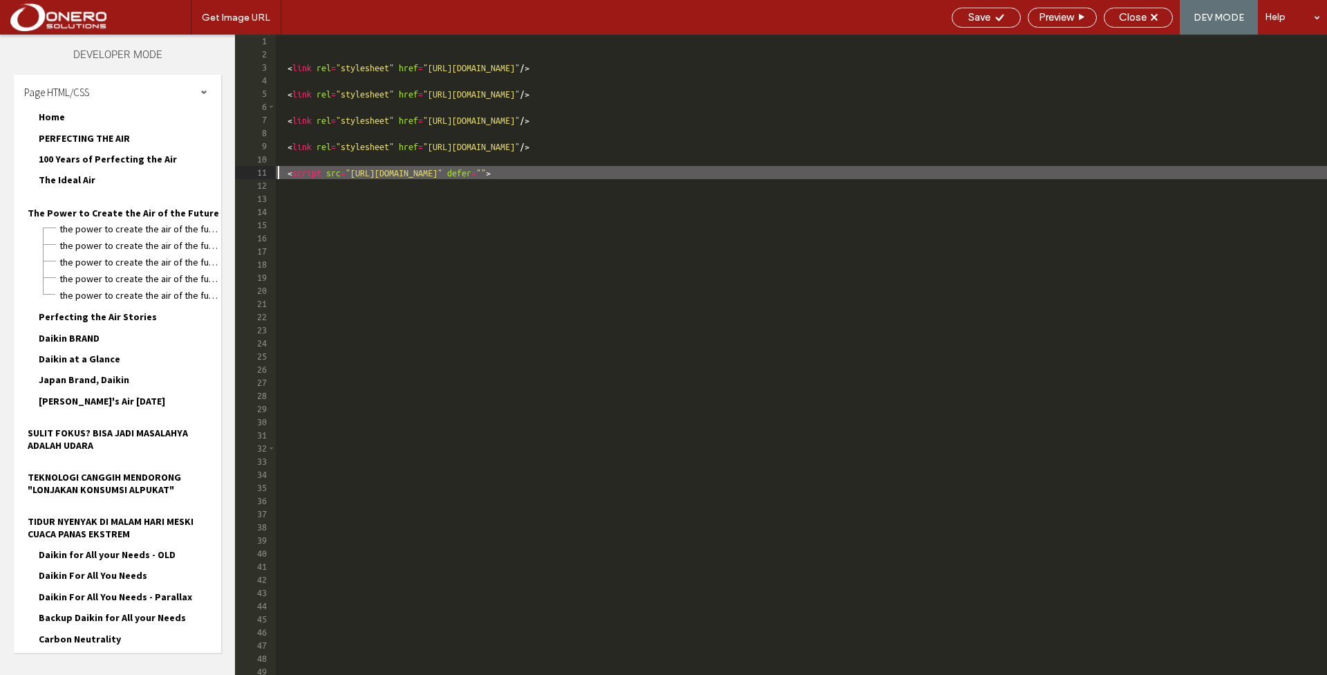
click at [653, 162] on div "< link rel = "stylesheet" href = "[URL][DOMAIN_NAME]" /> < link rel = "styleshe…" at bounding box center [801, 368] width 1052 height 666
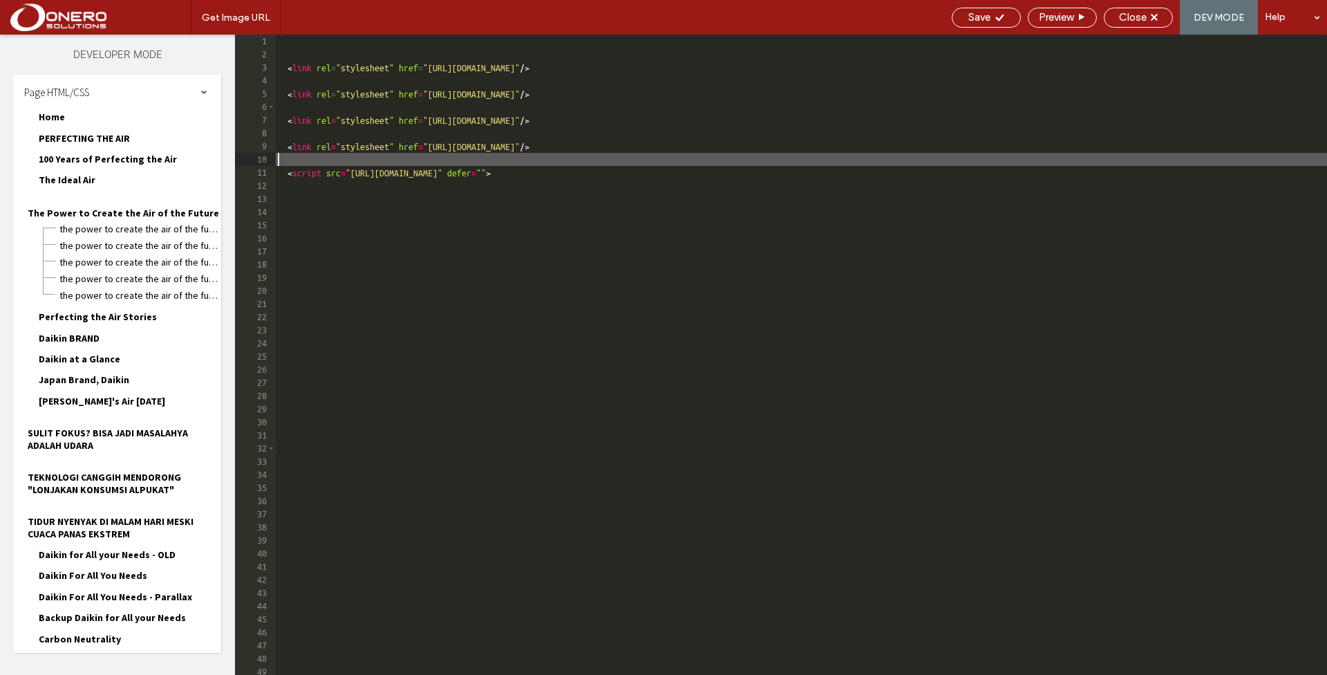
type textarea "*********"
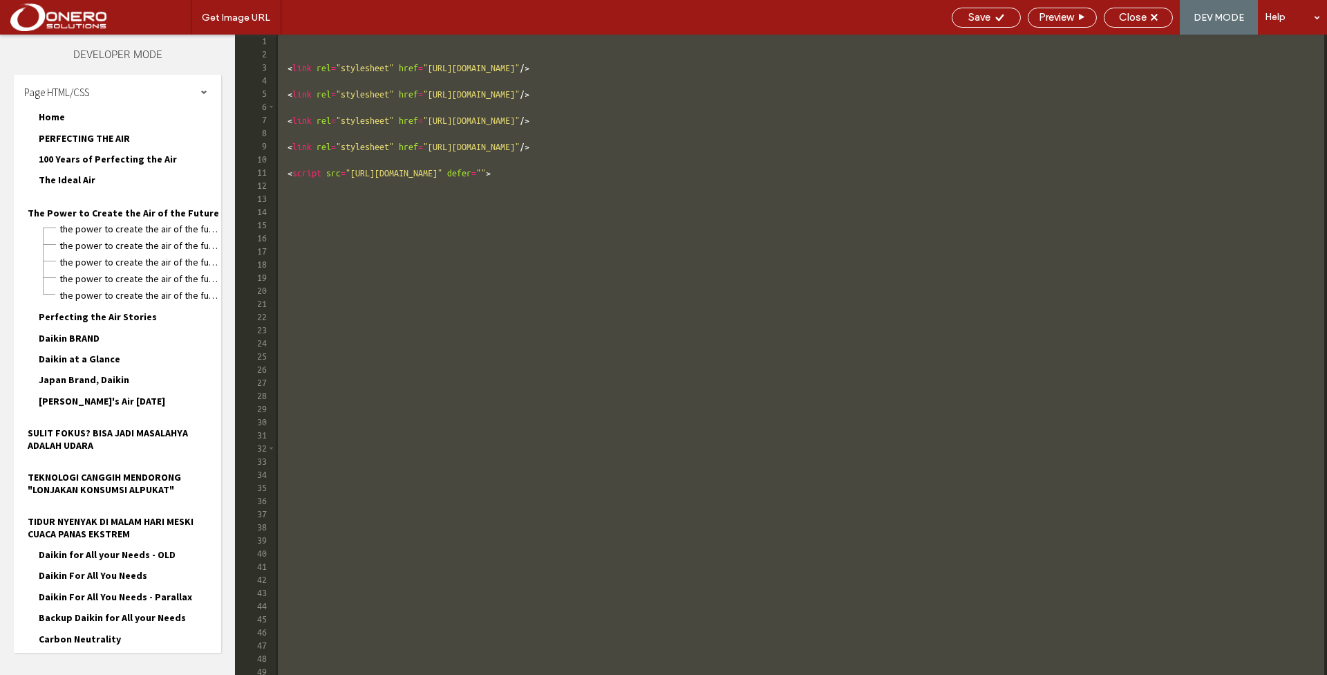
click at [824, 137] on div "< link rel = "stylesheet" href = "[URL][DOMAIN_NAME]" /> < link rel = "styleshe…" at bounding box center [801, 368] width 1052 height 666
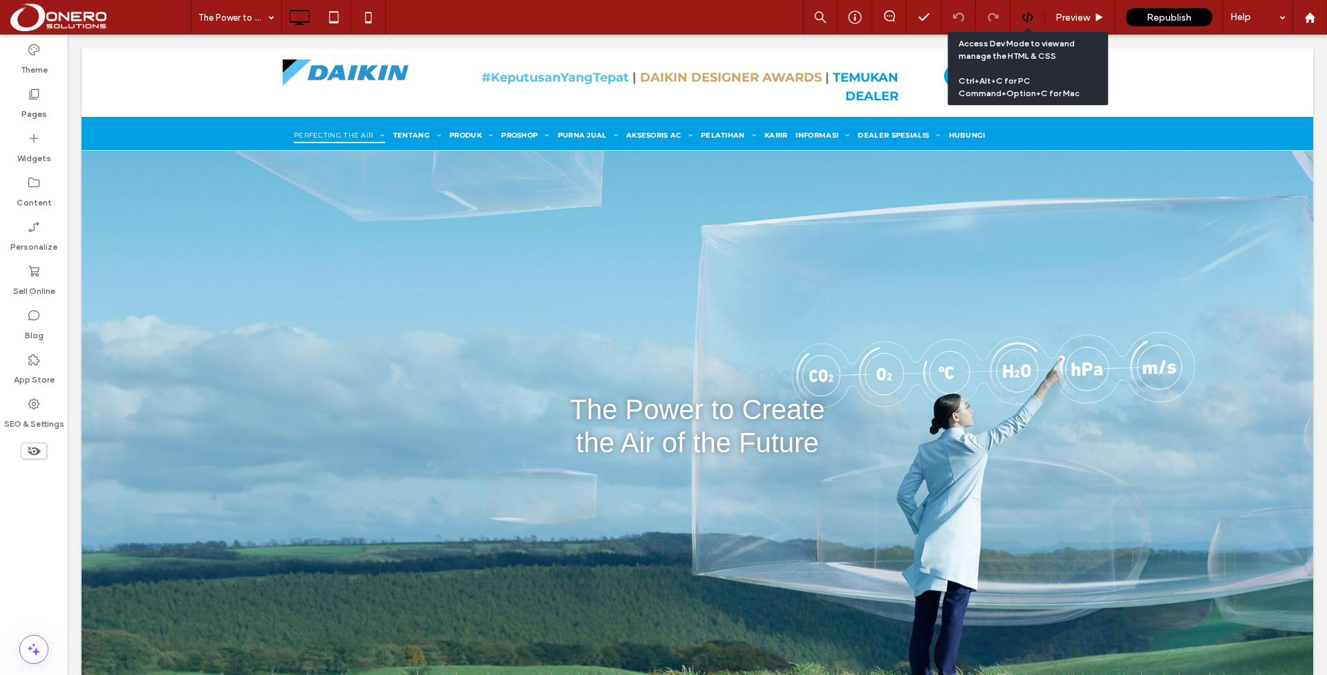
click at [1026, 22] on icon at bounding box center [1028, 17] width 12 height 12
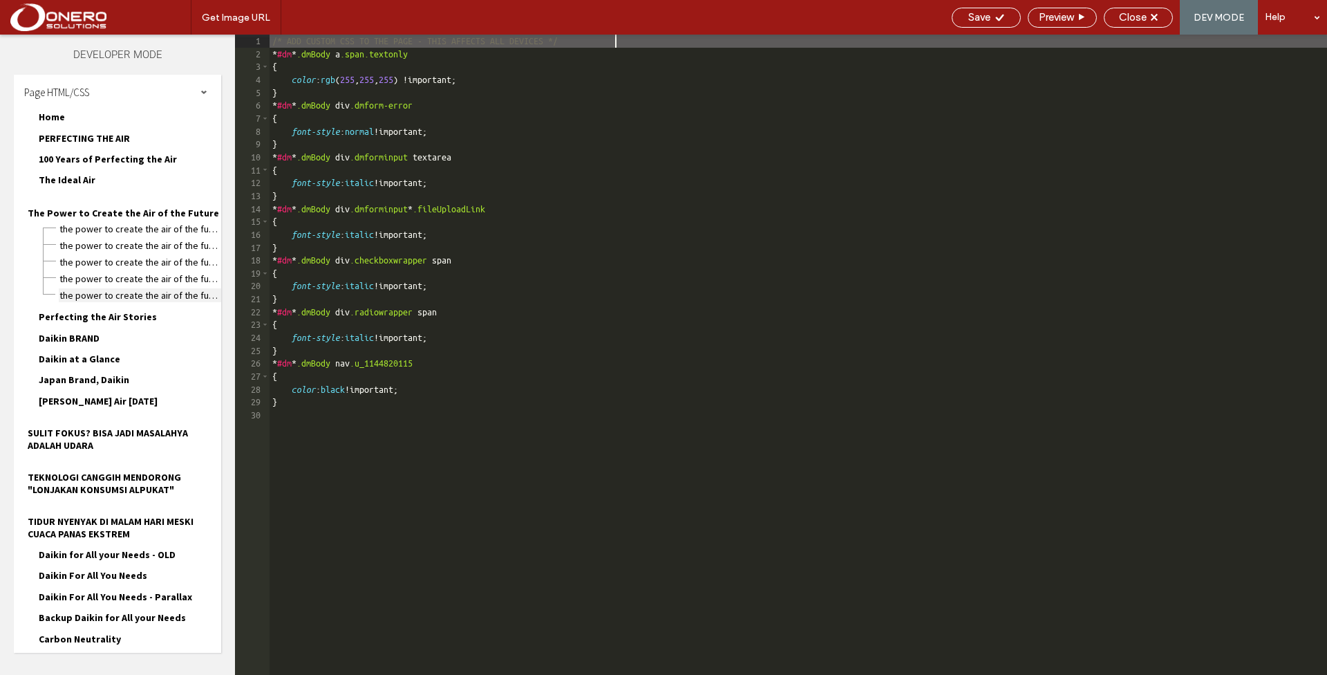
click at [188, 288] on span "The Power to Create the Air of the Future-mobile.css" at bounding box center [140, 295] width 162 height 14
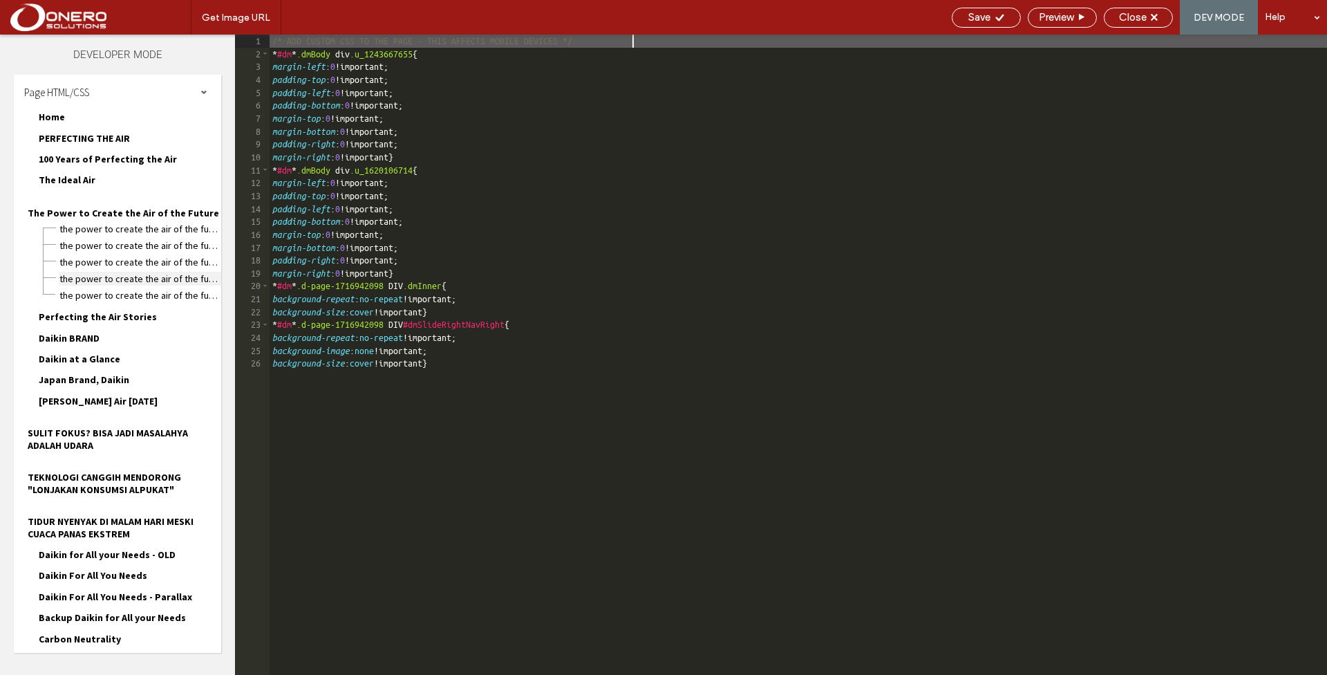
click at [171, 272] on span "The Power to Create the Air of the Future-desktop-tablet.css" at bounding box center [140, 279] width 162 height 14
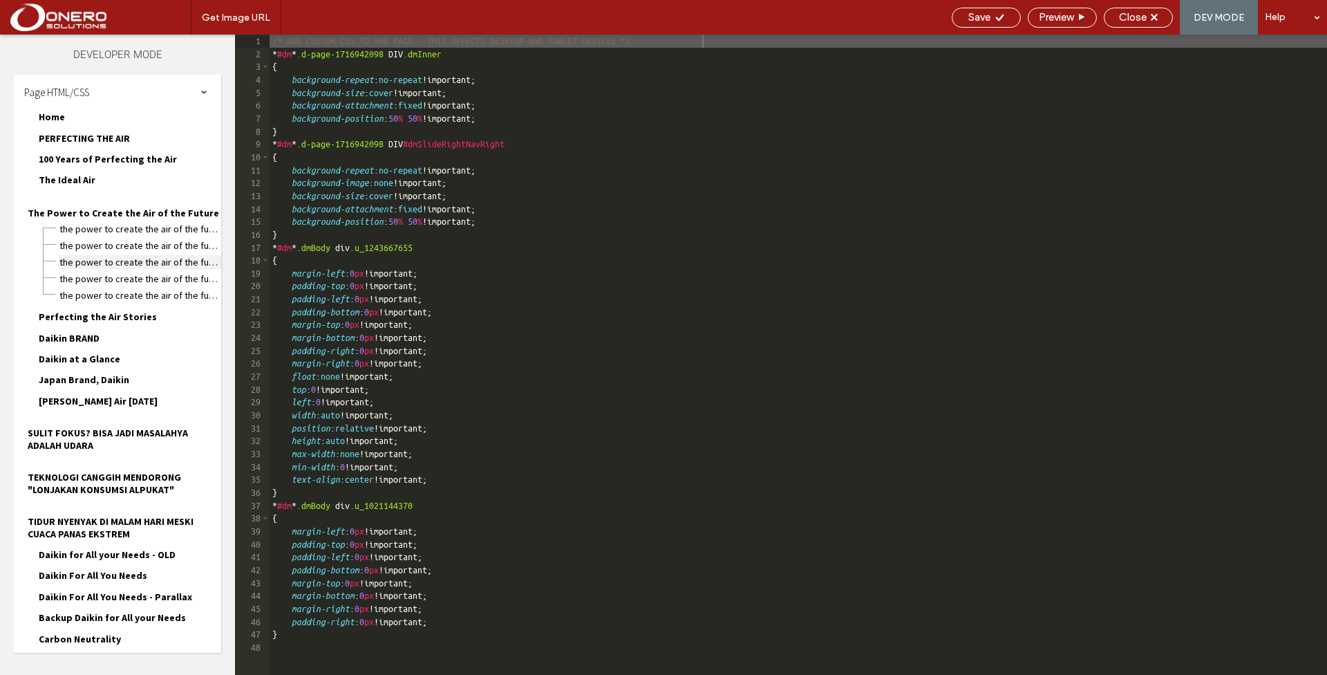
click at [160, 255] on span "The Power to Create the Air of the Future.css" at bounding box center [140, 262] width 162 height 14
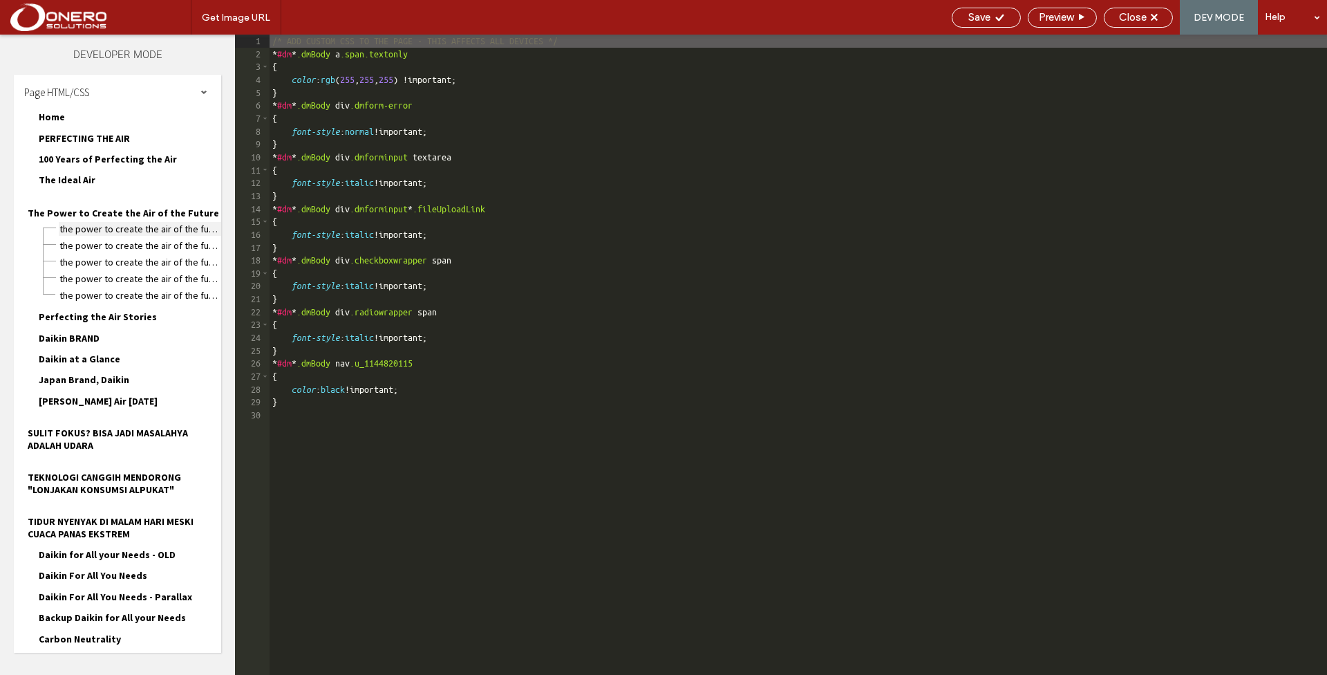
click at [148, 222] on span "The Power to Create the Air of the Future.html" at bounding box center [140, 229] width 162 height 14
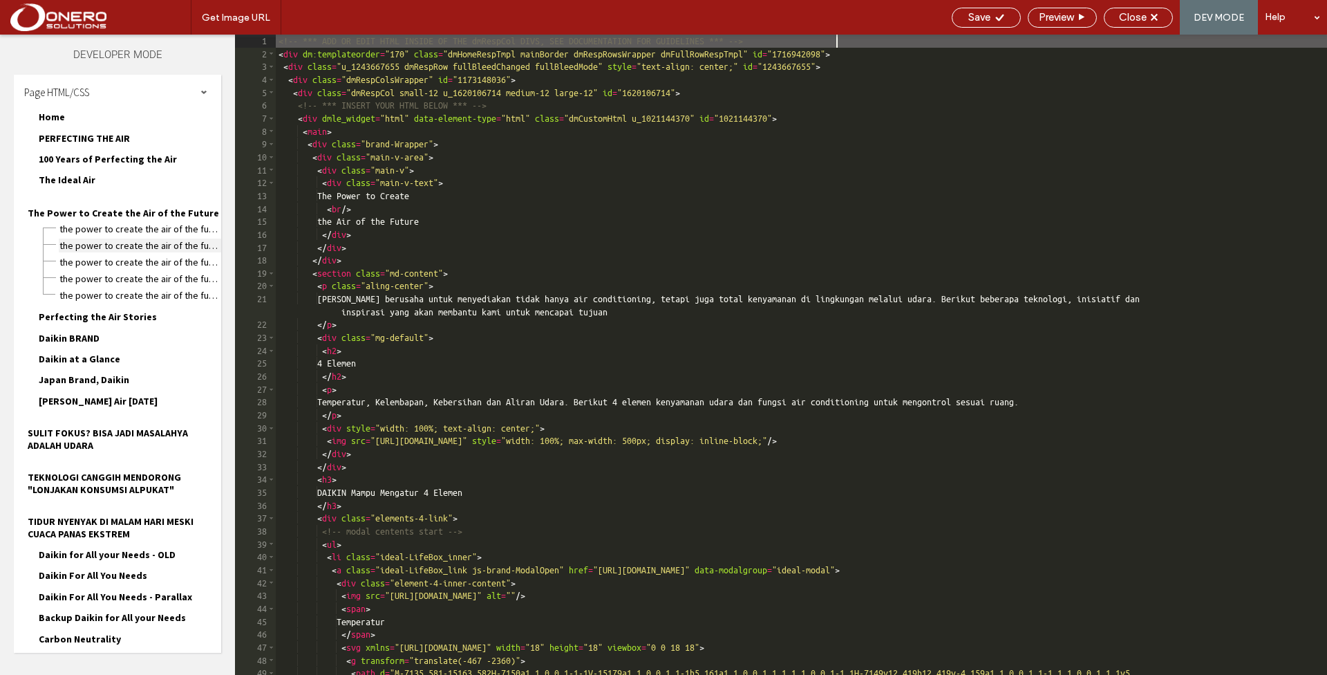
click at [144, 238] on span "The Power to Create the Air of the Future-head-section.html" at bounding box center [140, 245] width 162 height 14
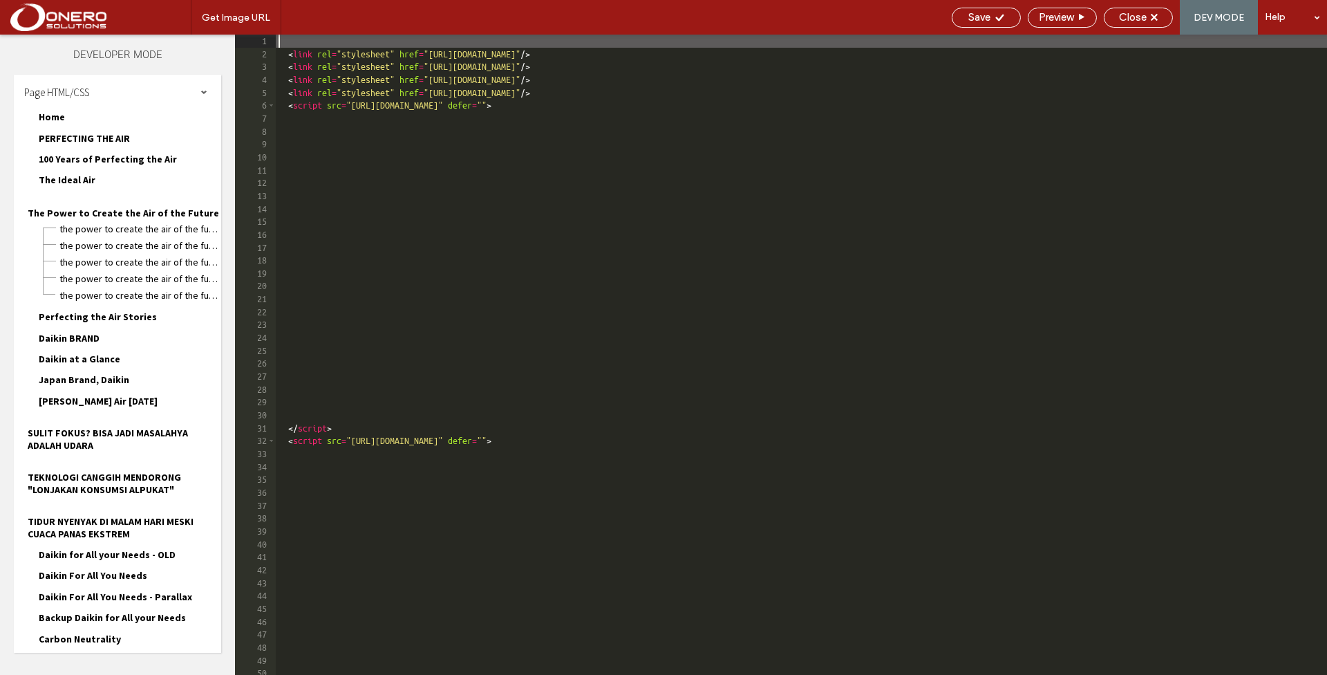
click at [776, 439] on div "< link rel = "stylesheet" href = "[URL][DOMAIN_NAME]" /> < link rel = "styleshe…" at bounding box center [801, 368] width 1051 height 666
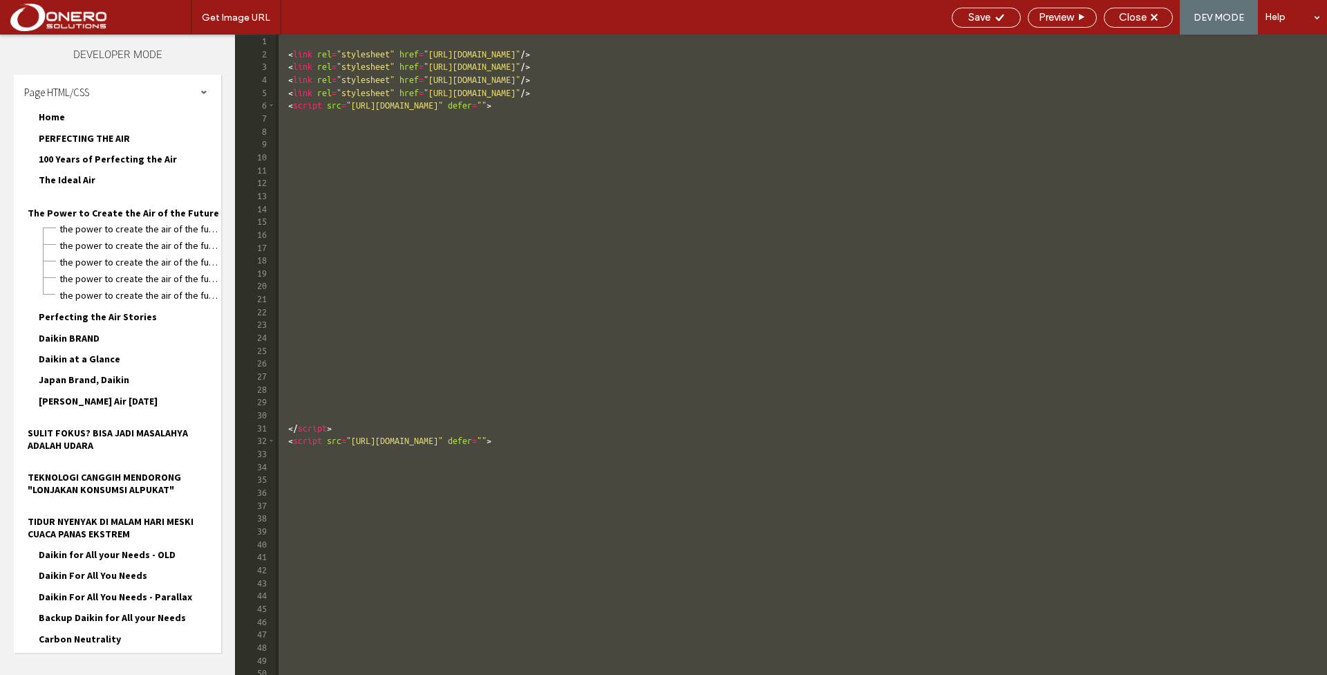
click at [411, 217] on div "< link rel = "stylesheet" href = "[URL][DOMAIN_NAME]" /> < link rel = "styleshe…" at bounding box center [801, 368] width 1051 height 666
click at [368, 147] on div "< link rel = "stylesheet" href = "[URL][DOMAIN_NAME]" /> < link rel = "styleshe…" at bounding box center [801, 368] width 1051 height 666
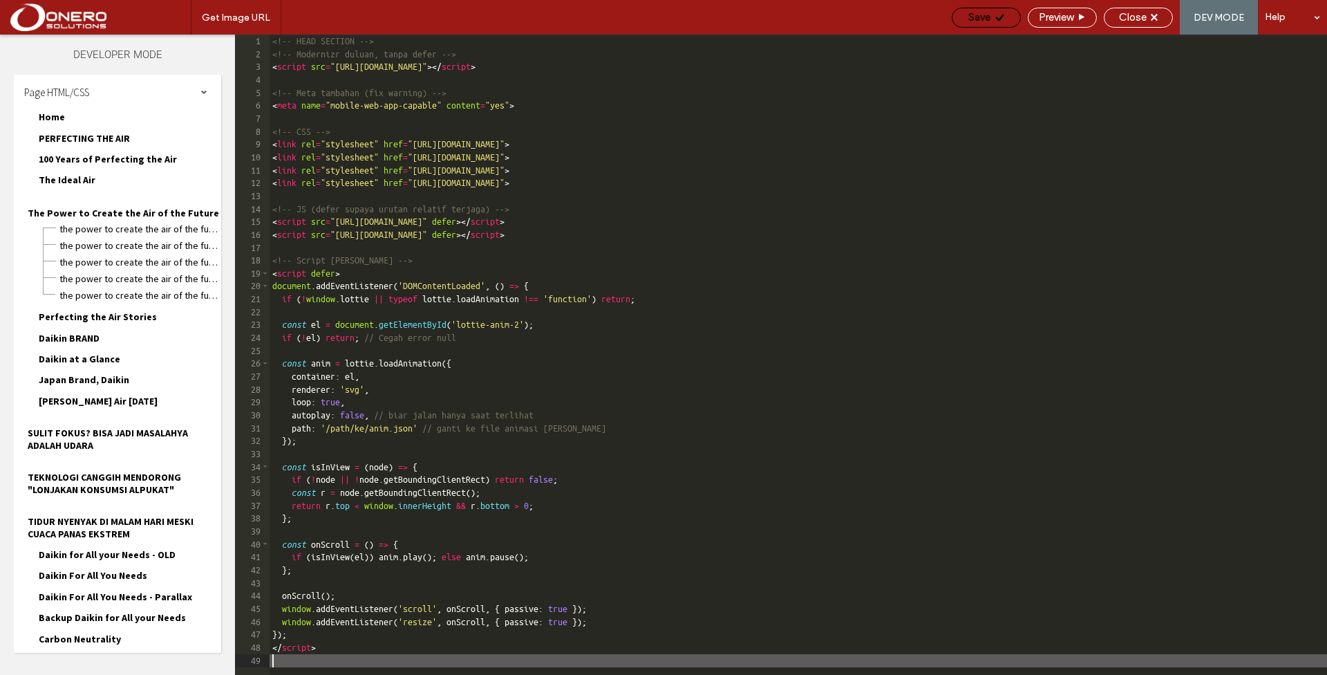
click at [995, 14] on icon at bounding box center [1000, 17] width 10 height 10
click at [1131, 15] on span "Close" at bounding box center [1133, 17] width 28 height 12
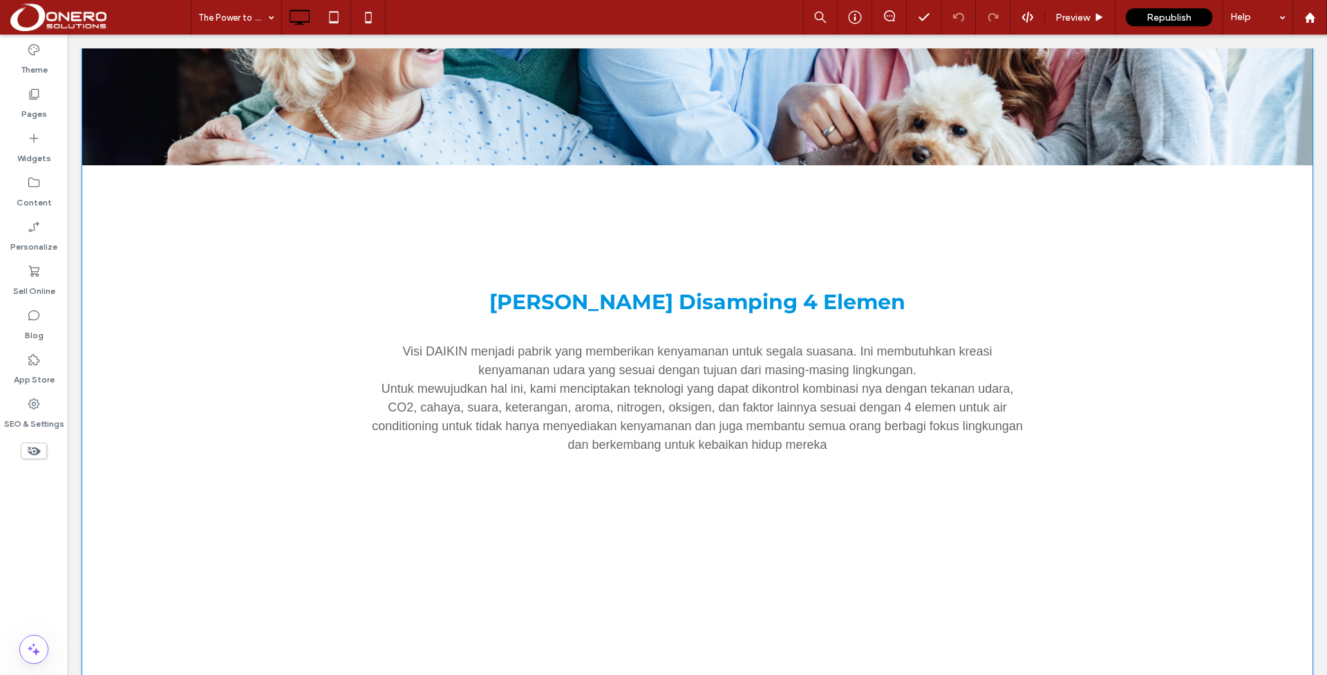
scroll to position [1984, 0]
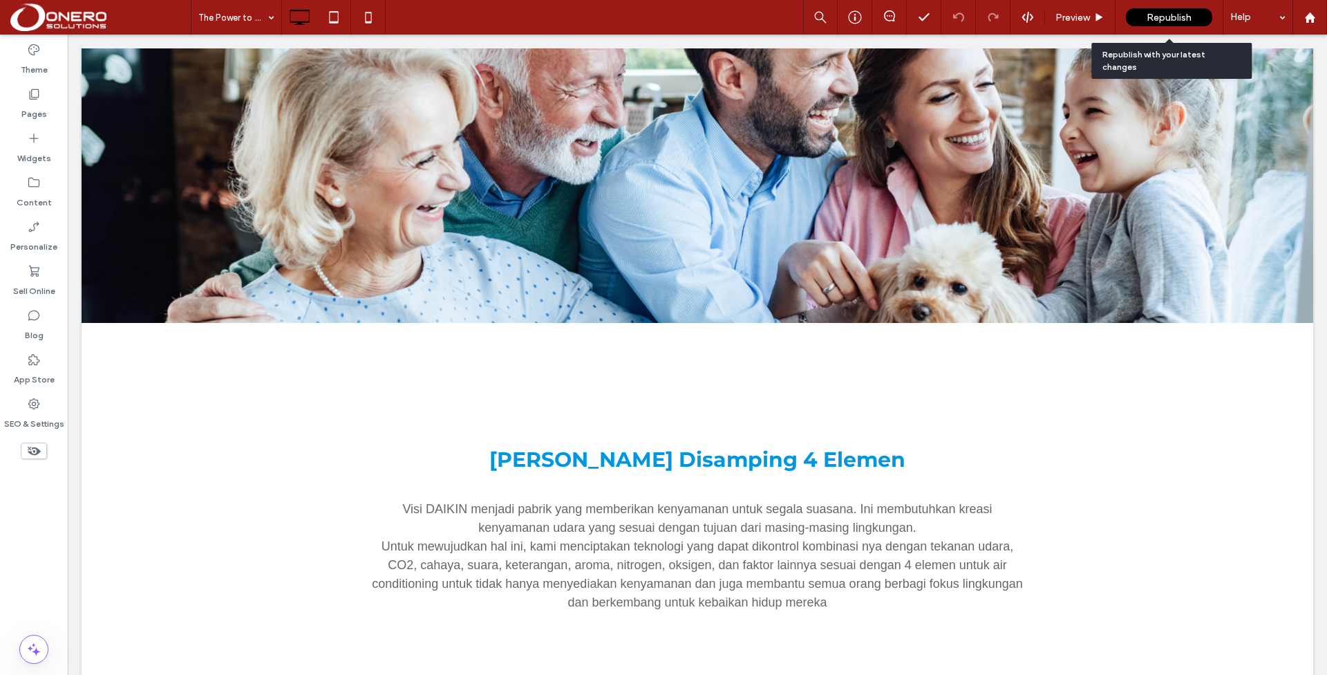
click at [1159, 21] on span "Republish" at bounding box center [1169, 18] width 45 height 12
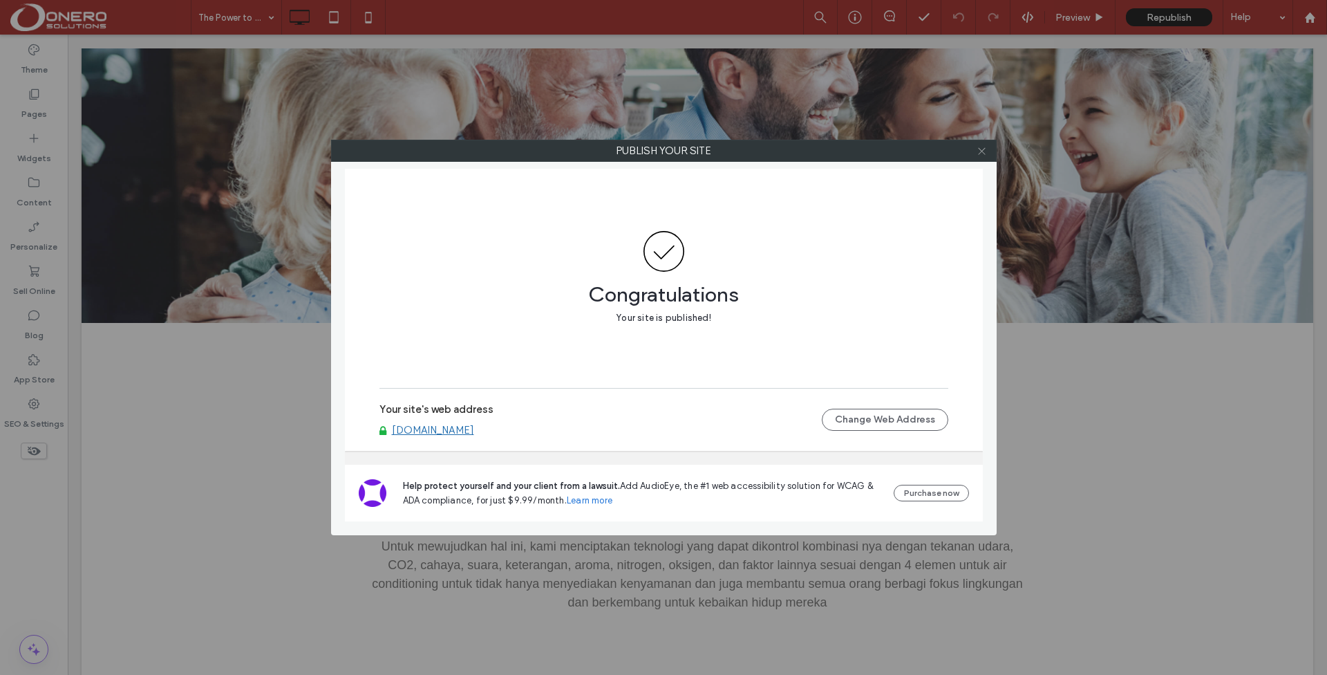
click at [986, 150] on icon at bounding box center [982, 151] width 10 height 10
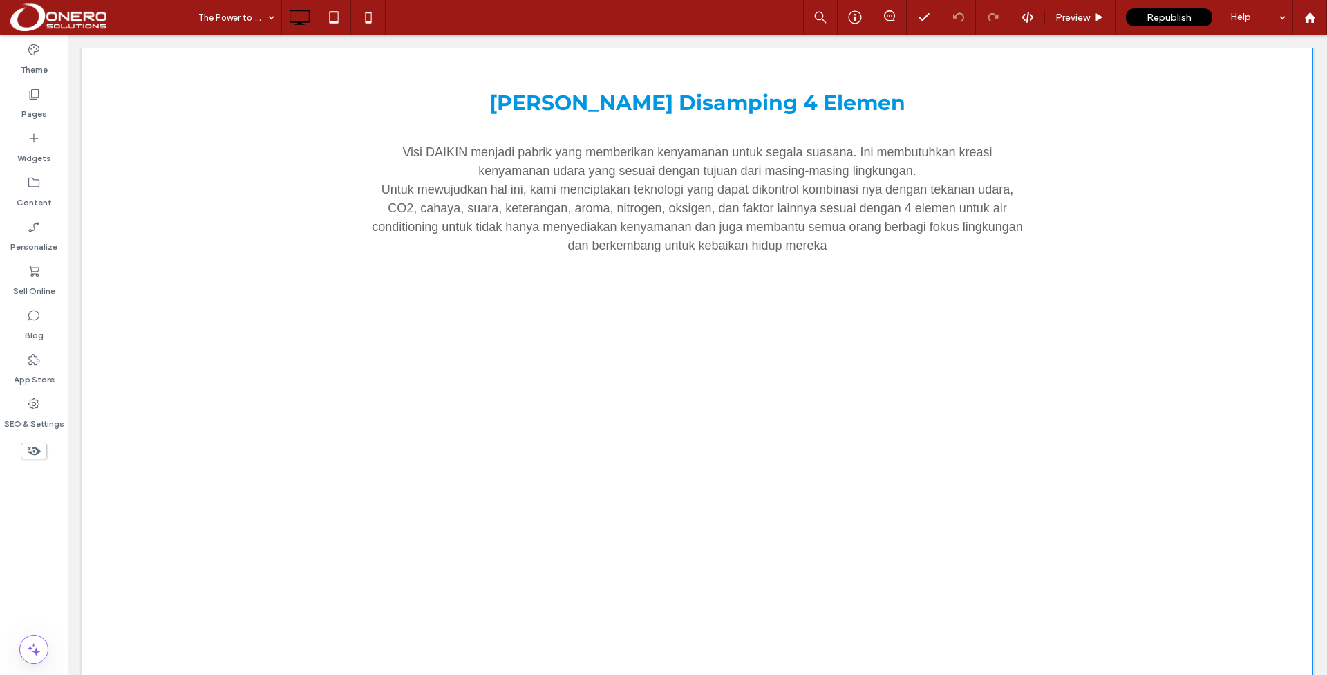
scroll to position [2213, 0]
